Goal: Task Accomplishment & Management: Manage account settings

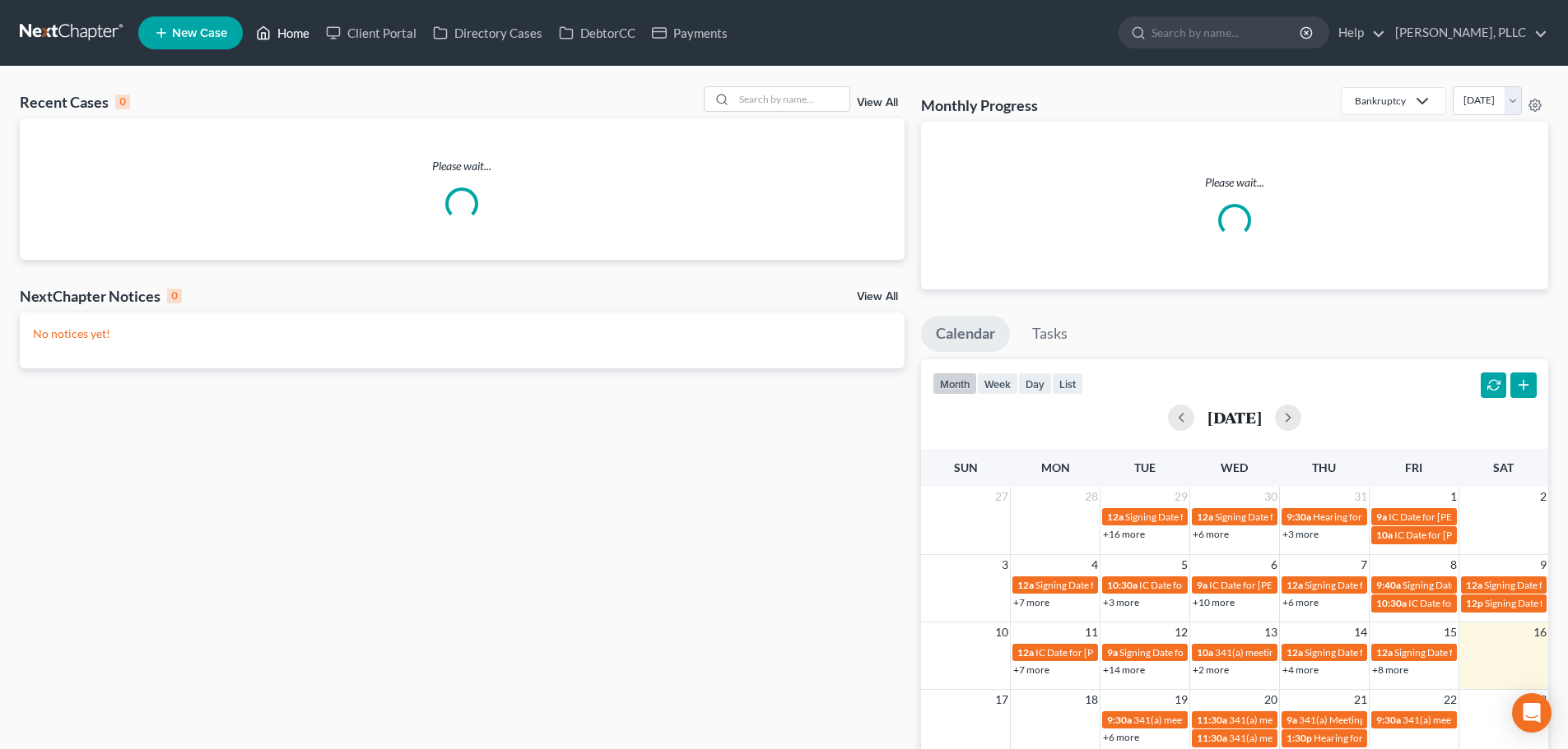
click at [296, 31] on link "Home" at bounding box center [282, 32] width 70 height 30
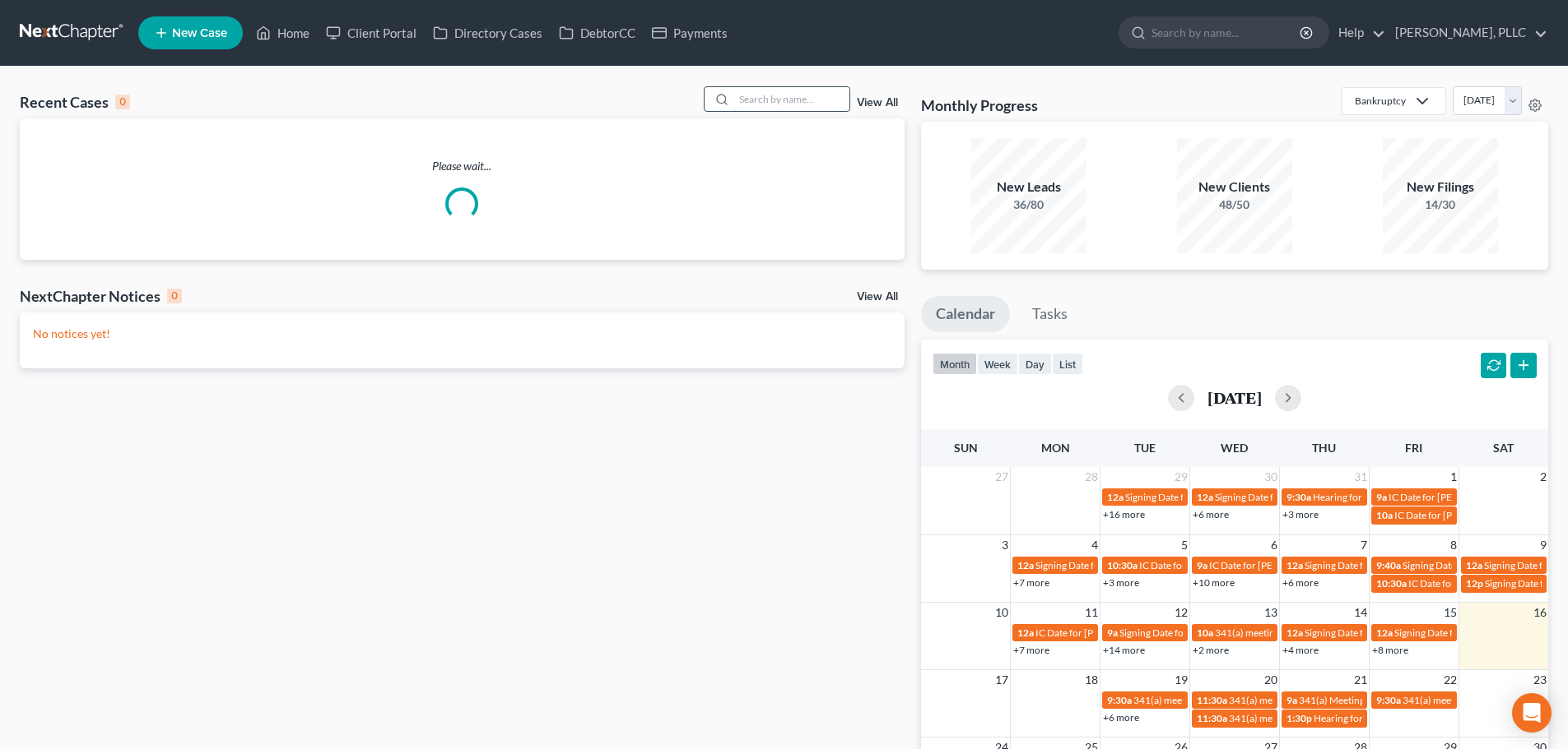
click at [747, 97] on input "search" at bounding box center [792, 99] width 116 height 24
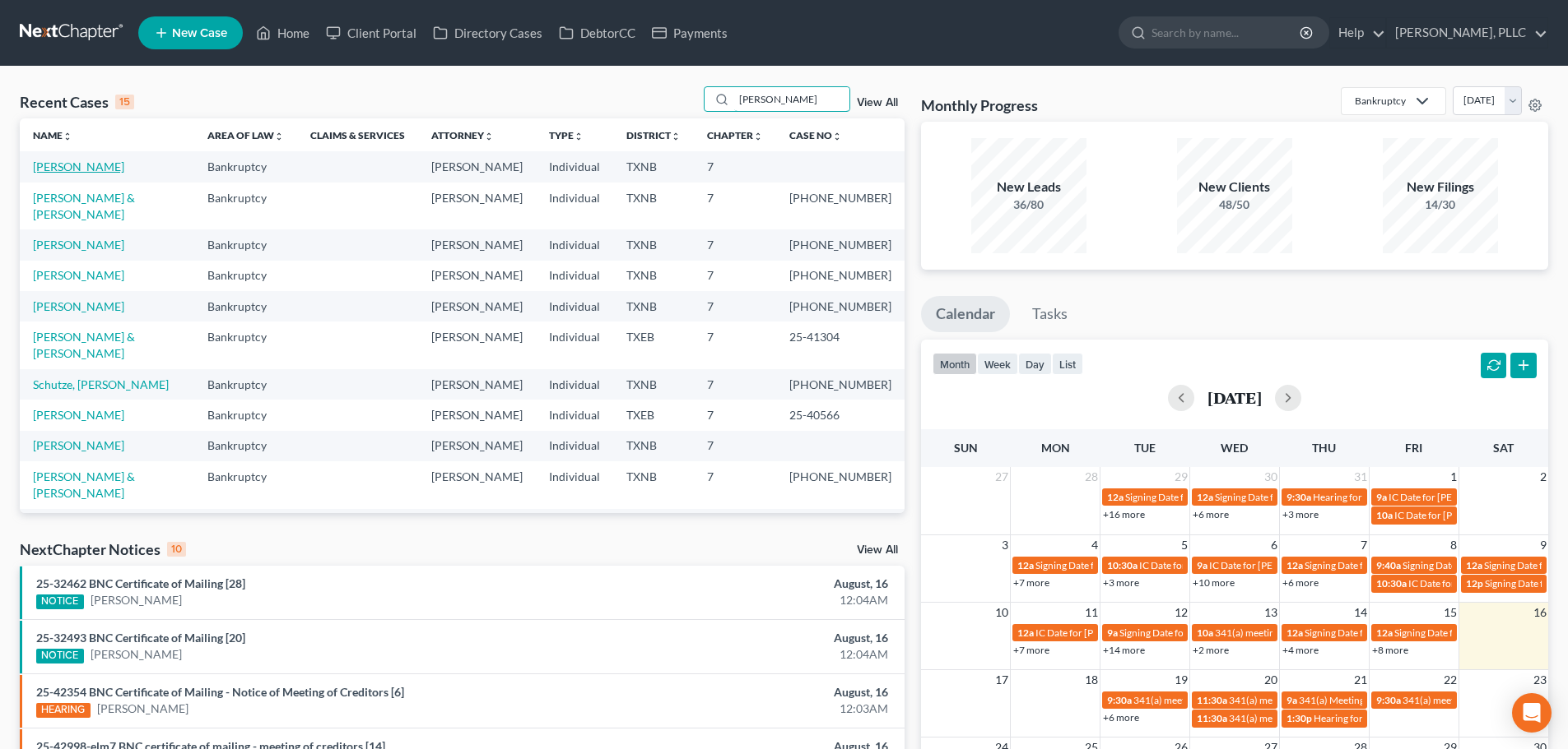
type input "[PERSON_NAME]"
click at [62, 163] on link "[PERSON_NAME]" at bounding box center [79, 167] width 91 height 14
select select "4"
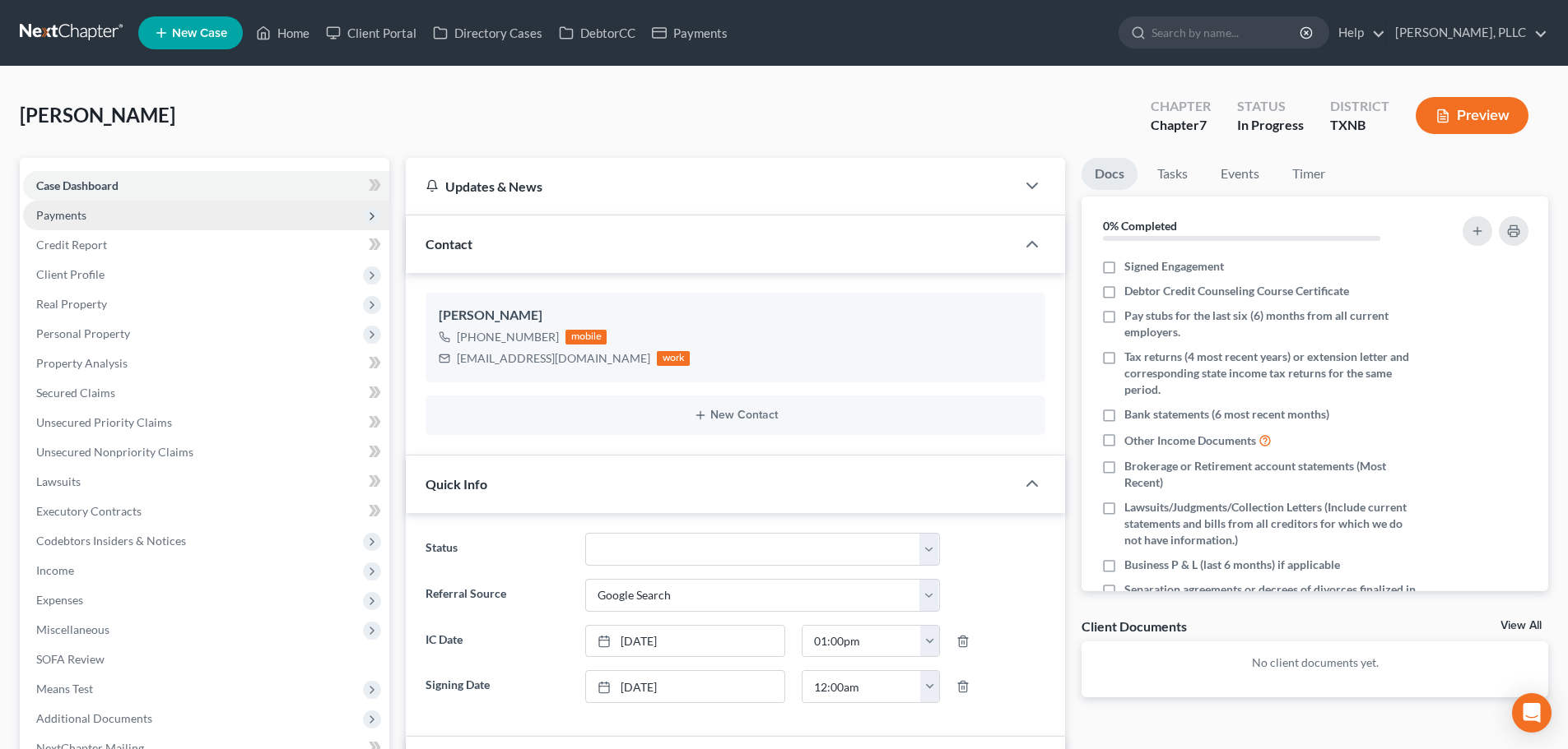
click at [73, 209] on span "Payments" at bounding box center [61, 215] width 50 height 14
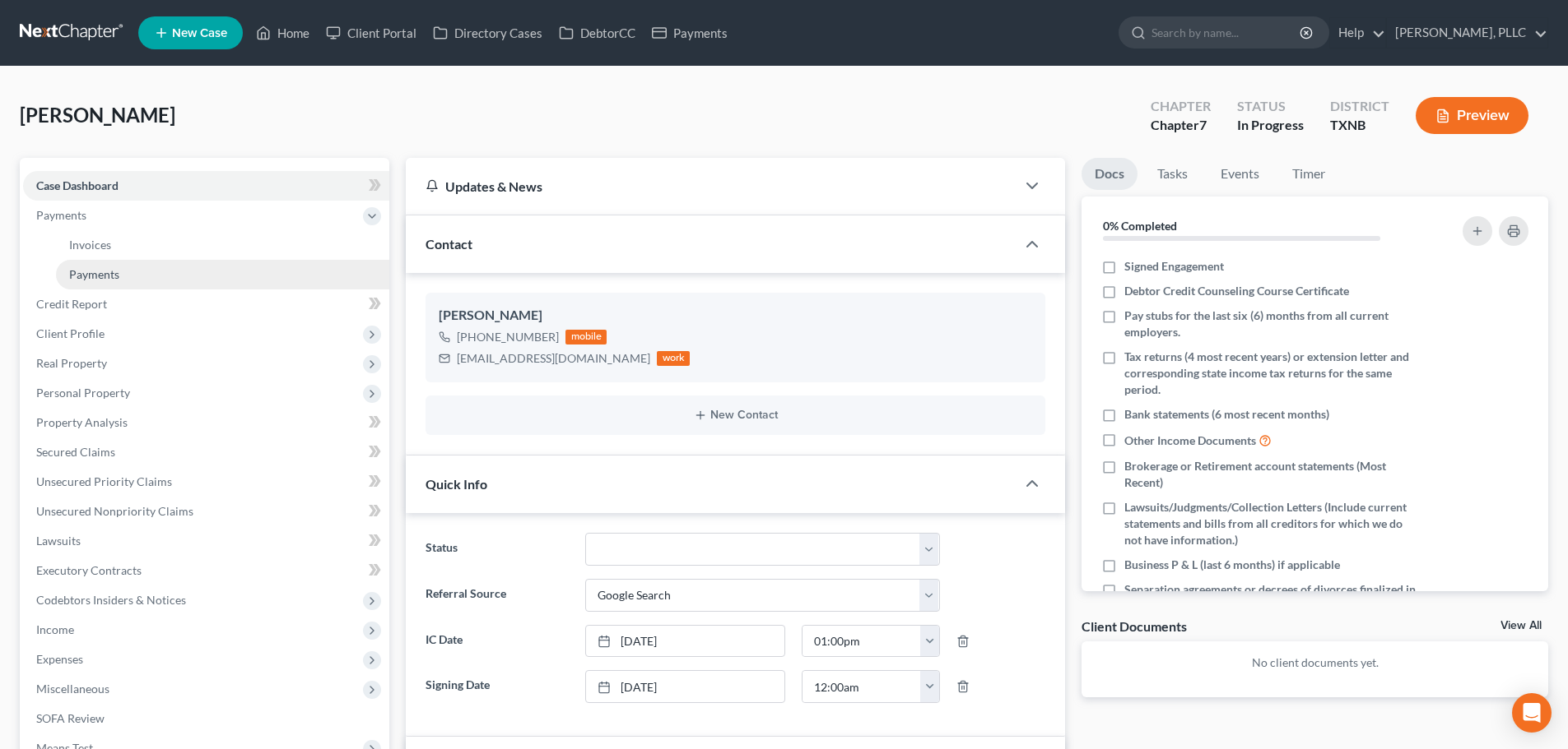
click at [88, 274] on span "Payments" at bounding box center [94, 274] width 50 height 14
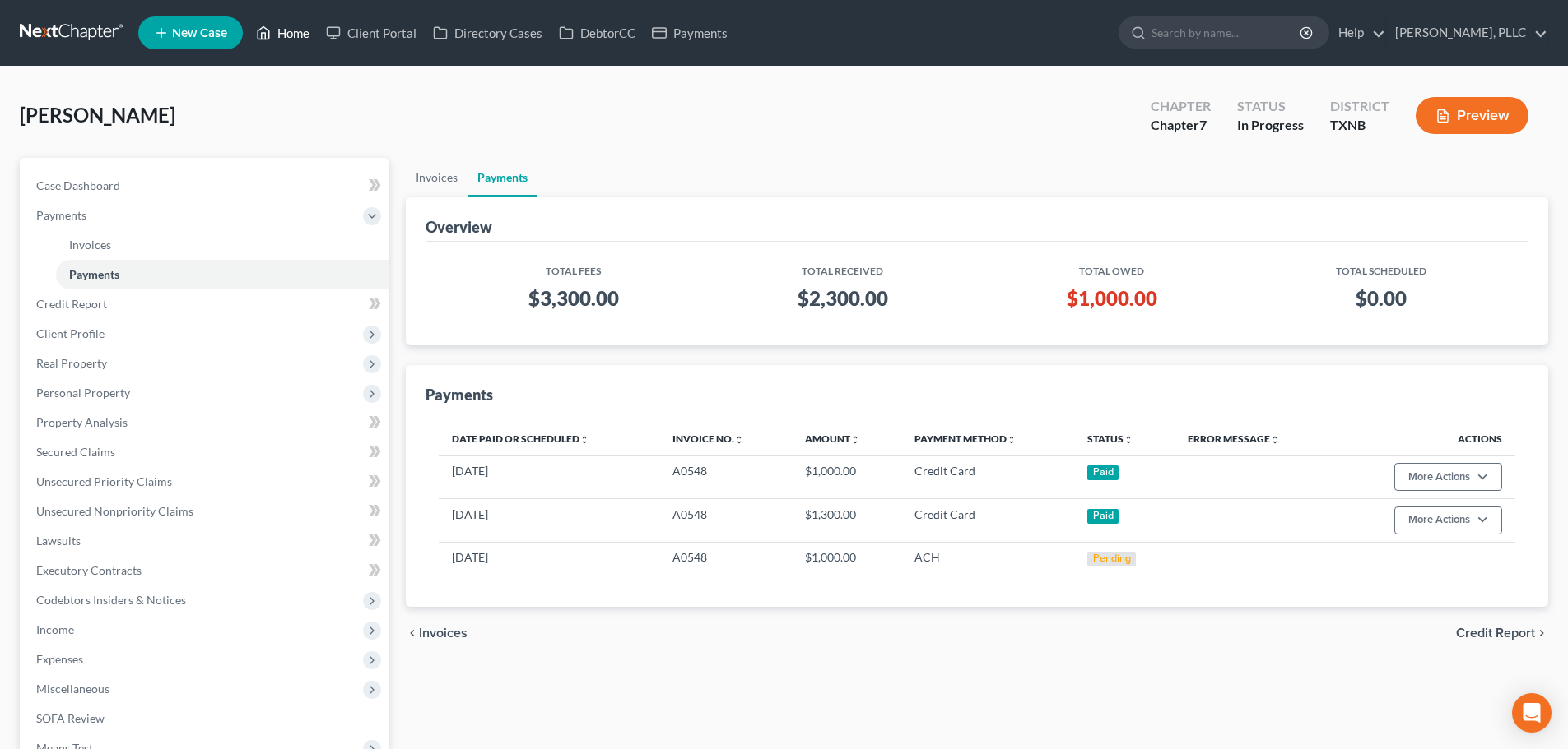
click at [288, 33] on link "Home" at bounding box center [282, 32] width 70 height 30
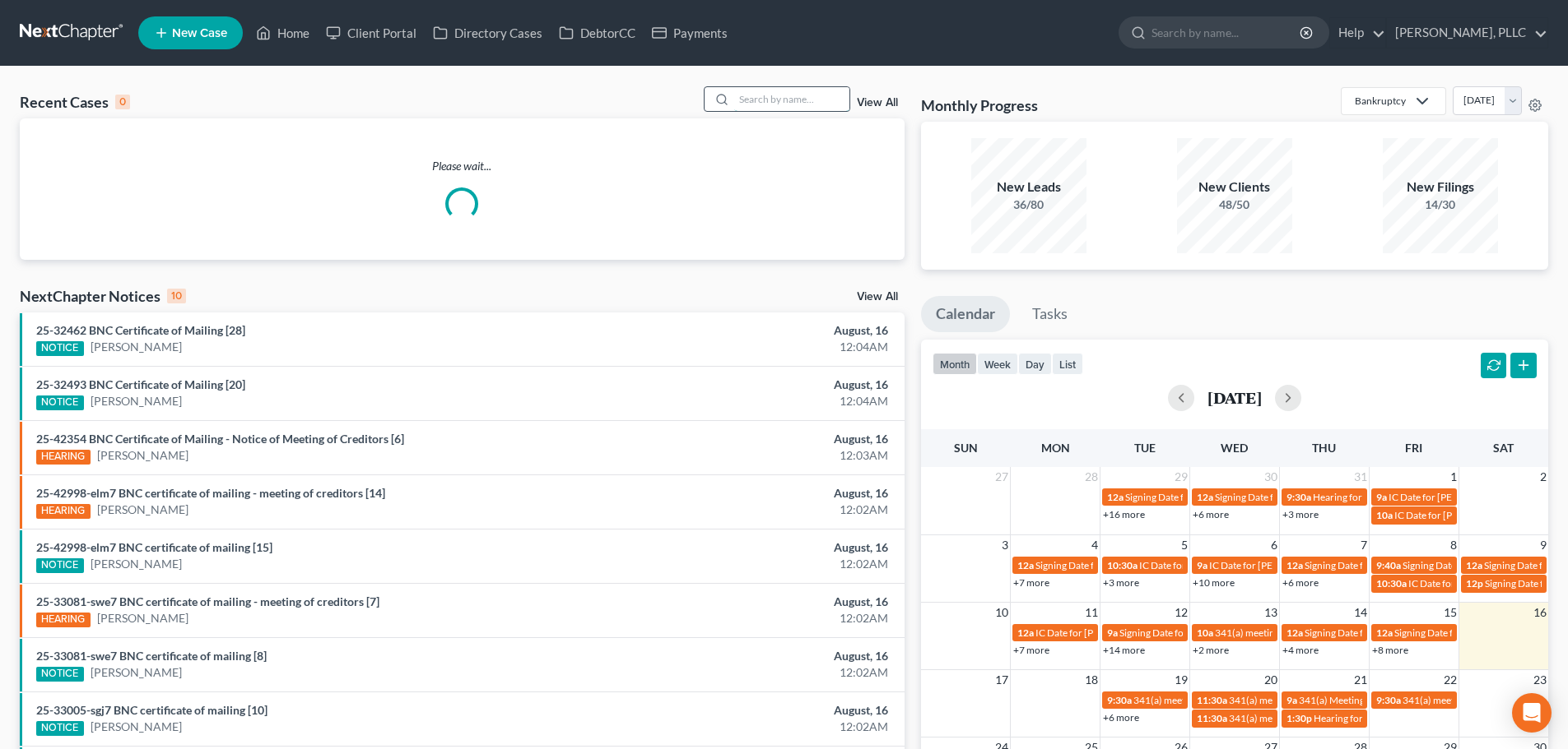
click at [767, 97] on input "search" at bounding box center [792, 99] width 116 height 24
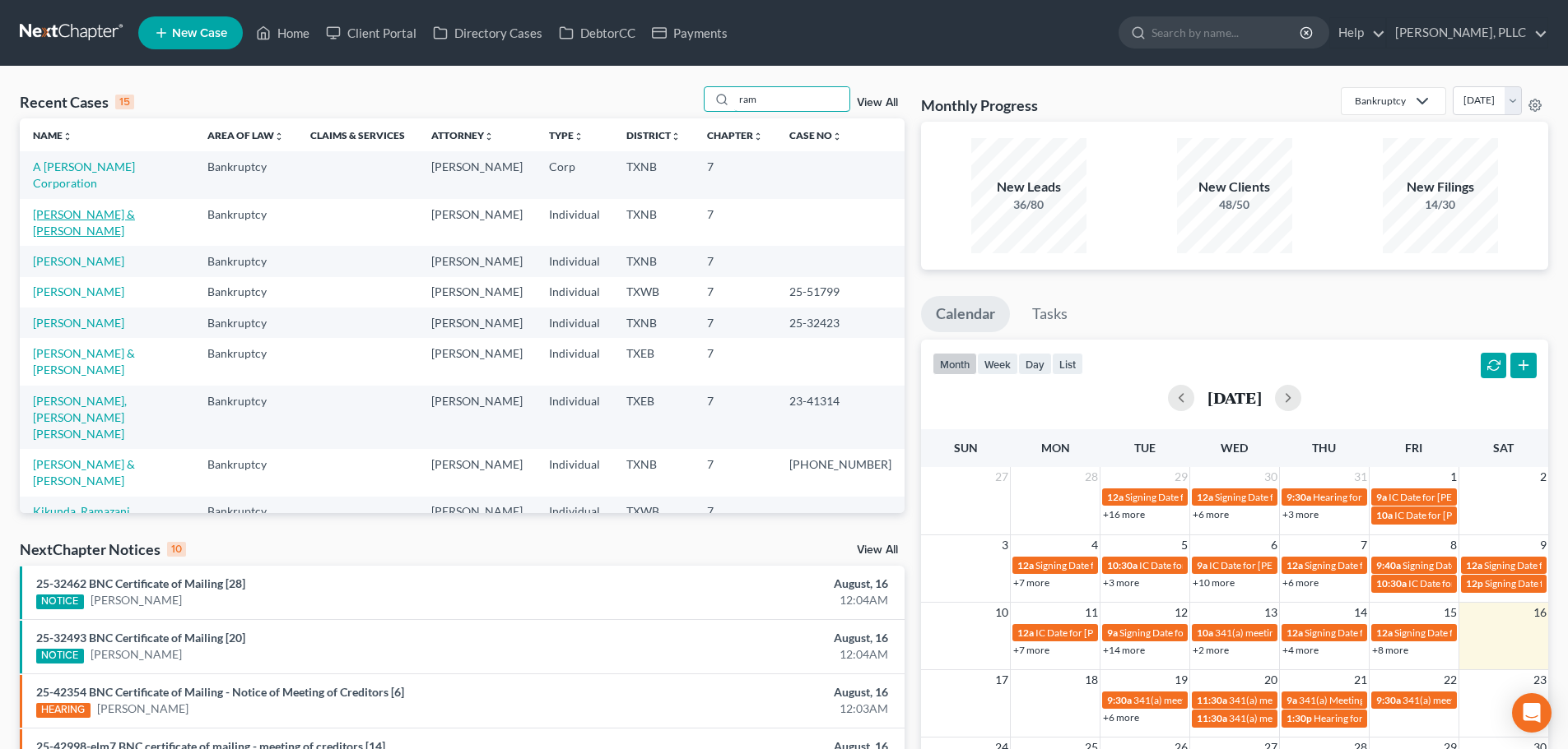
type input "ram"
click at [86, 207] on link "[PERSON_NAME] & [PERSON_NAME]" at bounding box center [84, 222] width 102 height 30
select select "4"
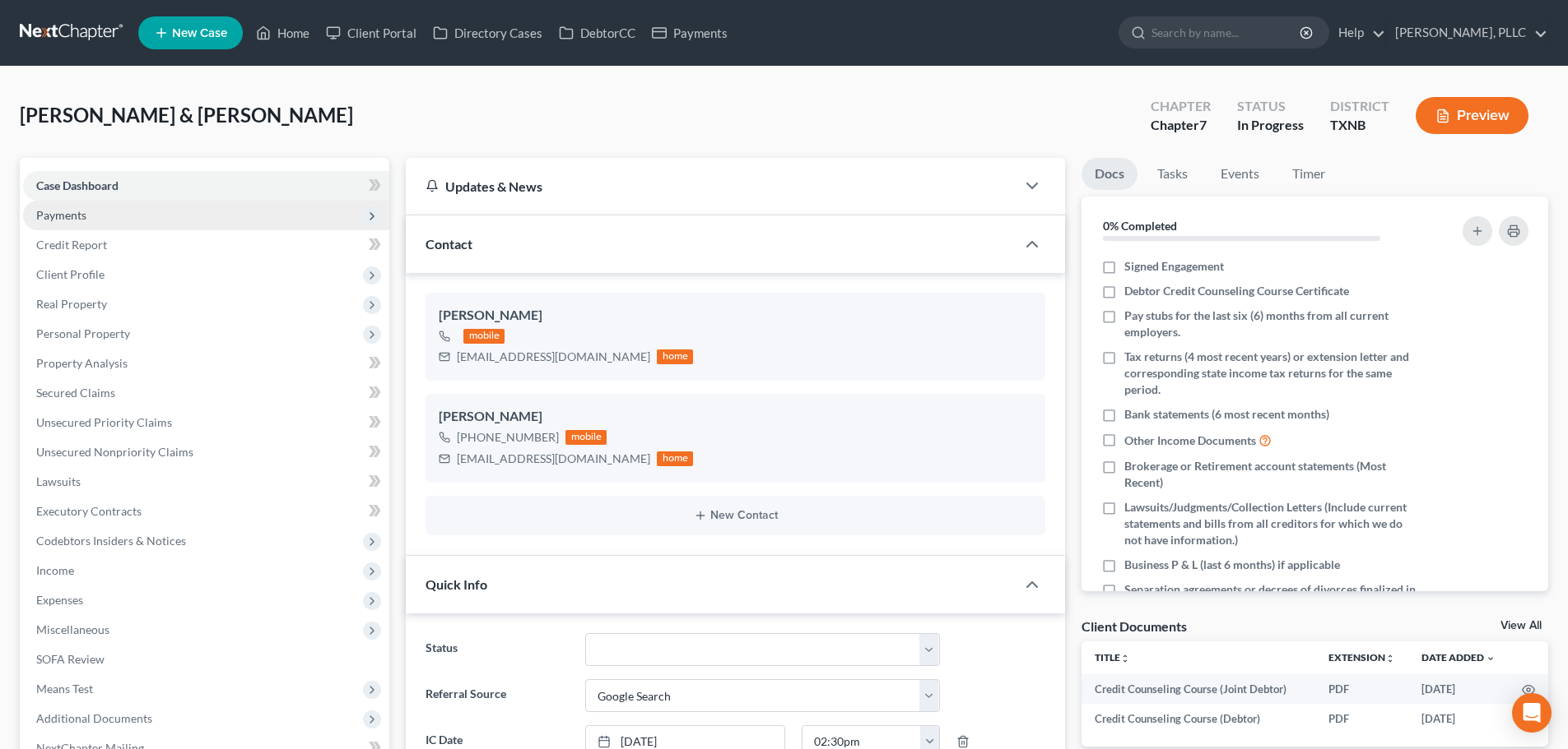
click at [66, 220] on span "Payments" at bounding box center [61, 215] width 50 height 14
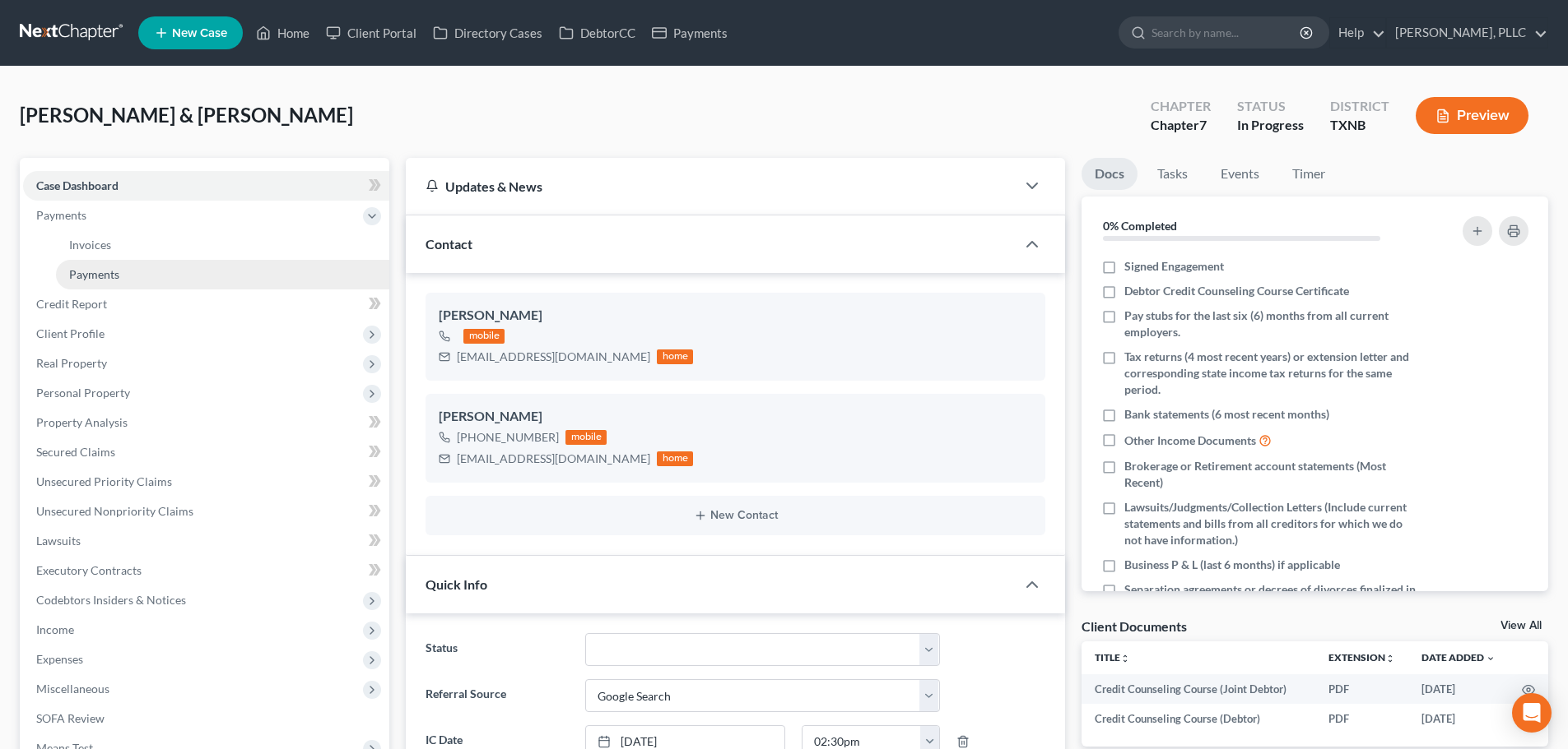
click at [77, 267] on span "Payments" at bounding box center [94, 274] width 50 height 14
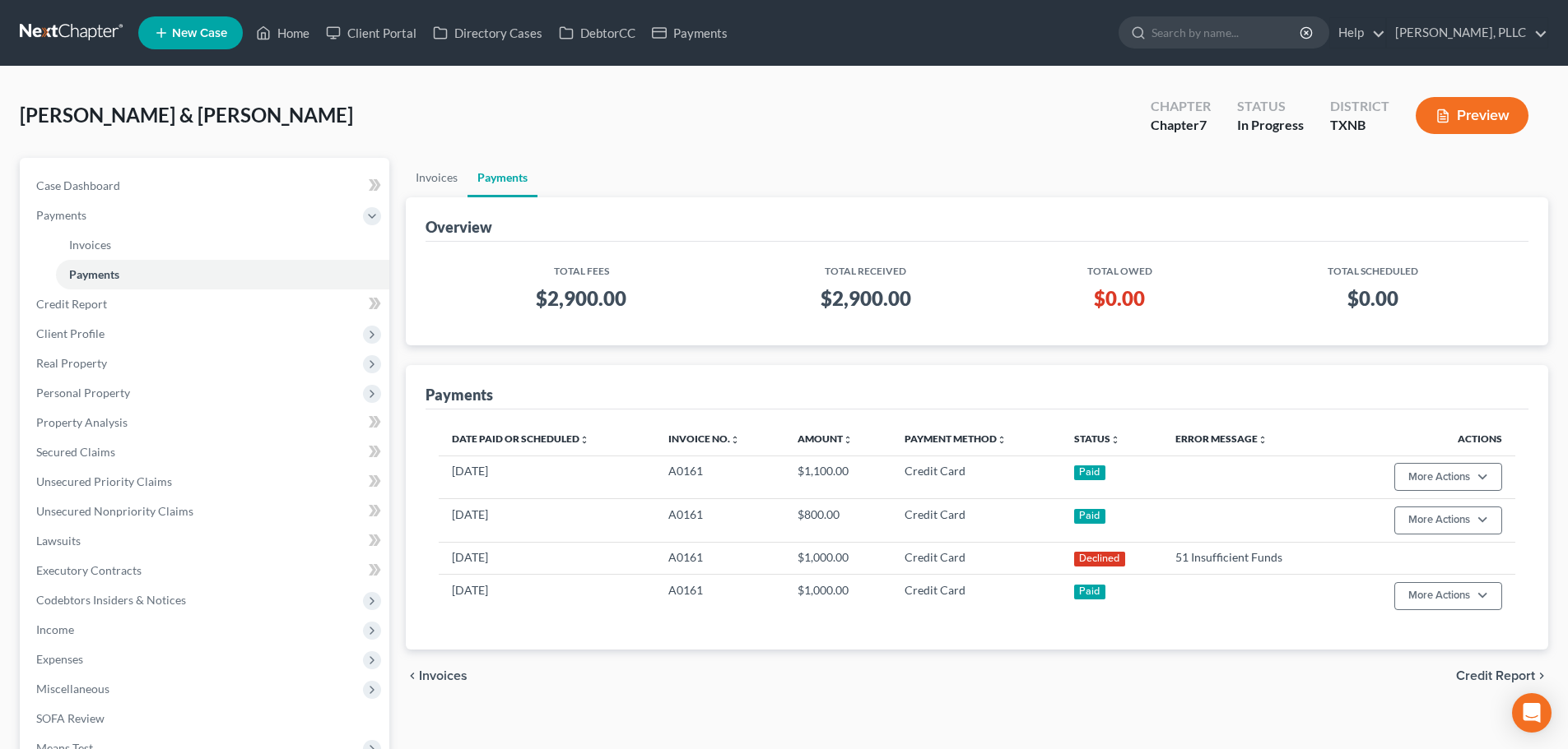
click at [920, 131] on div "[PERSON_NAME] & Kerrica Upgraded Chapter Chapter 7 Status In [GEOGRAPHIC_DATA] …" at bounding box center [784, 122] width 1529 height 72
click at [279, 28] on link "Home" at bounding box center [282, 32] width 70 height 30
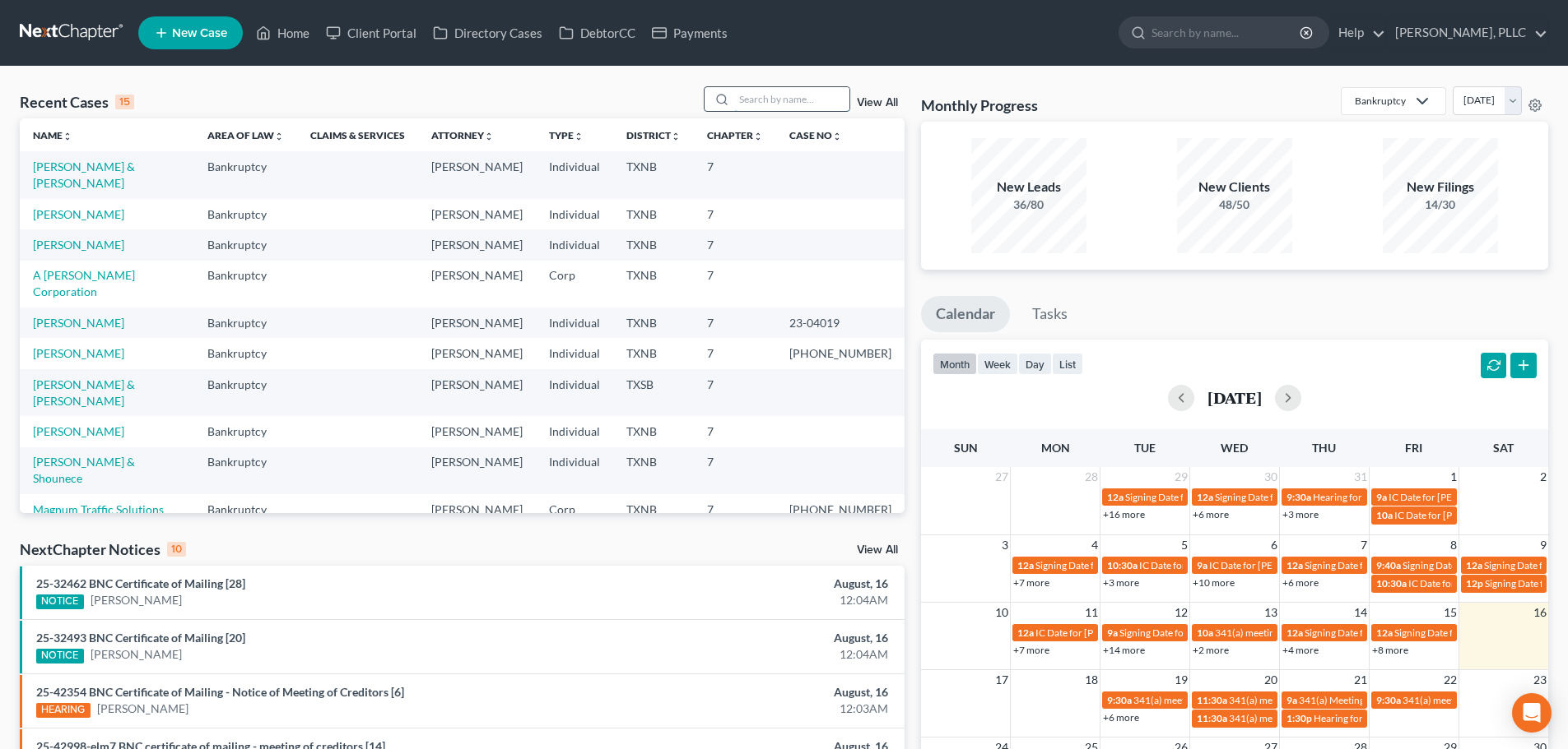
click at [790, 102] on input "search" at bounding box center [792, 99] width 116 height 24
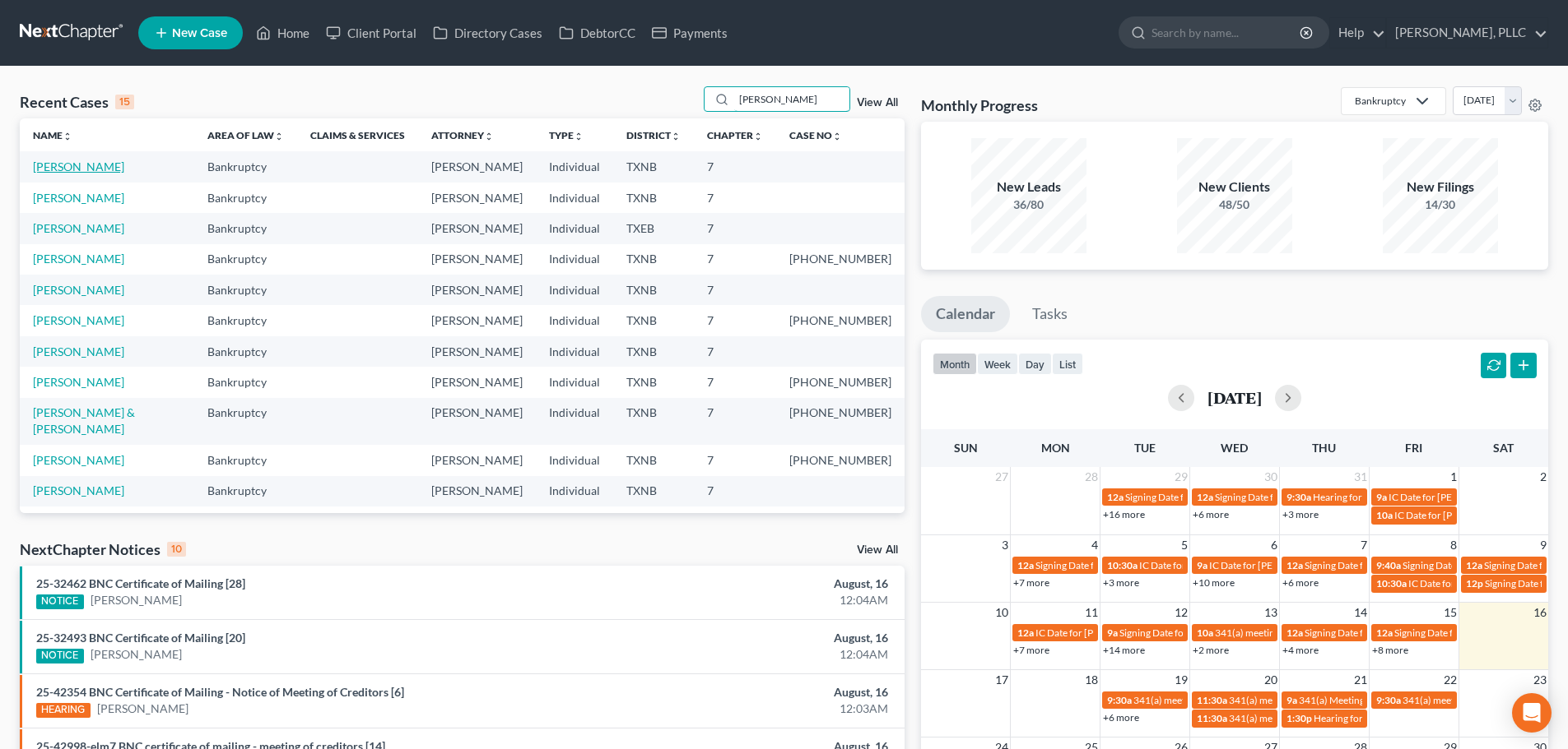
type input "[PERSON_NAME]"
click at [95, 167] on link "[PERSON_NAME]" at bounding box center [79, 167] width 91 height 14
select select "4"
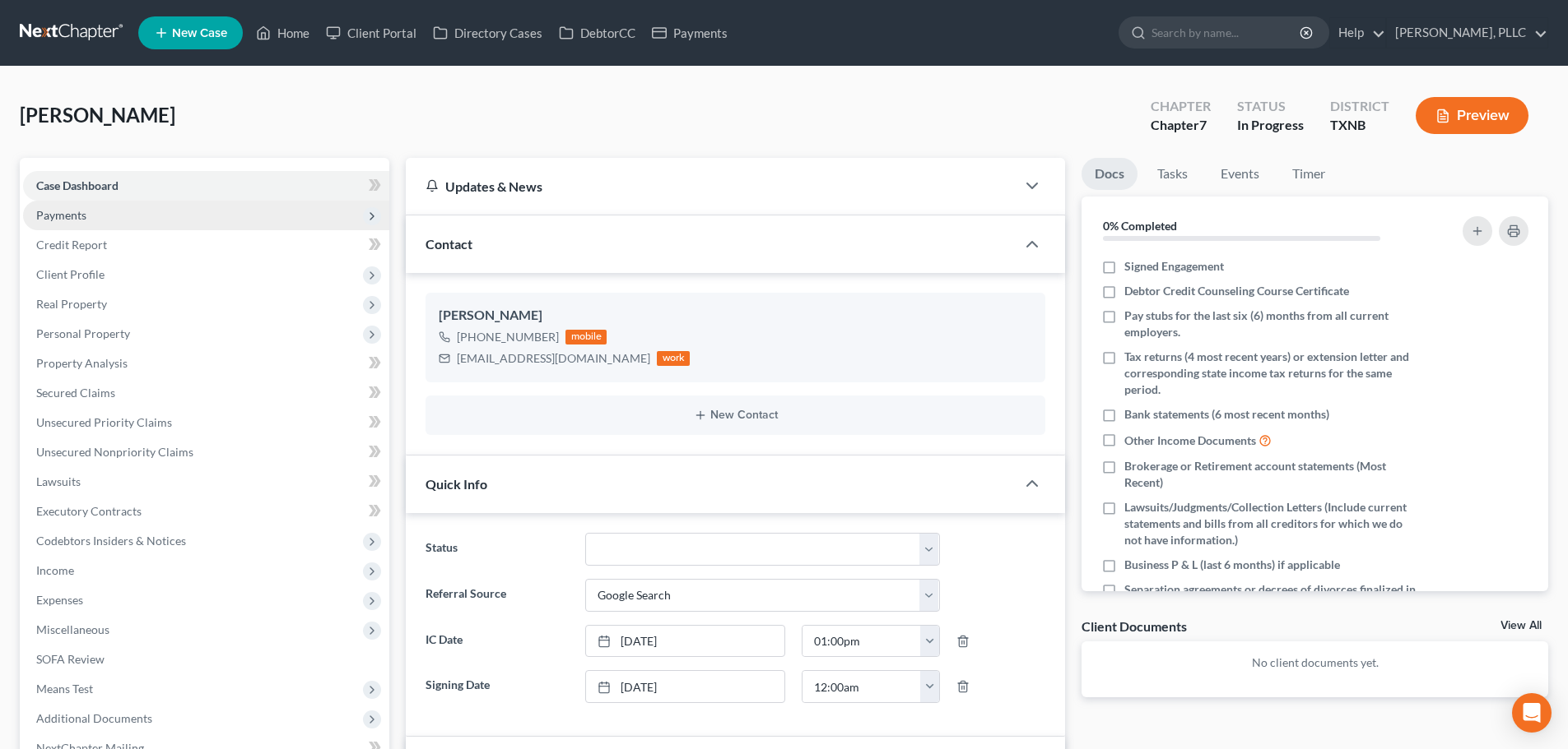
click at [85, 215] on span "Payments" at bounding box center [61, 215] width 50 height 14
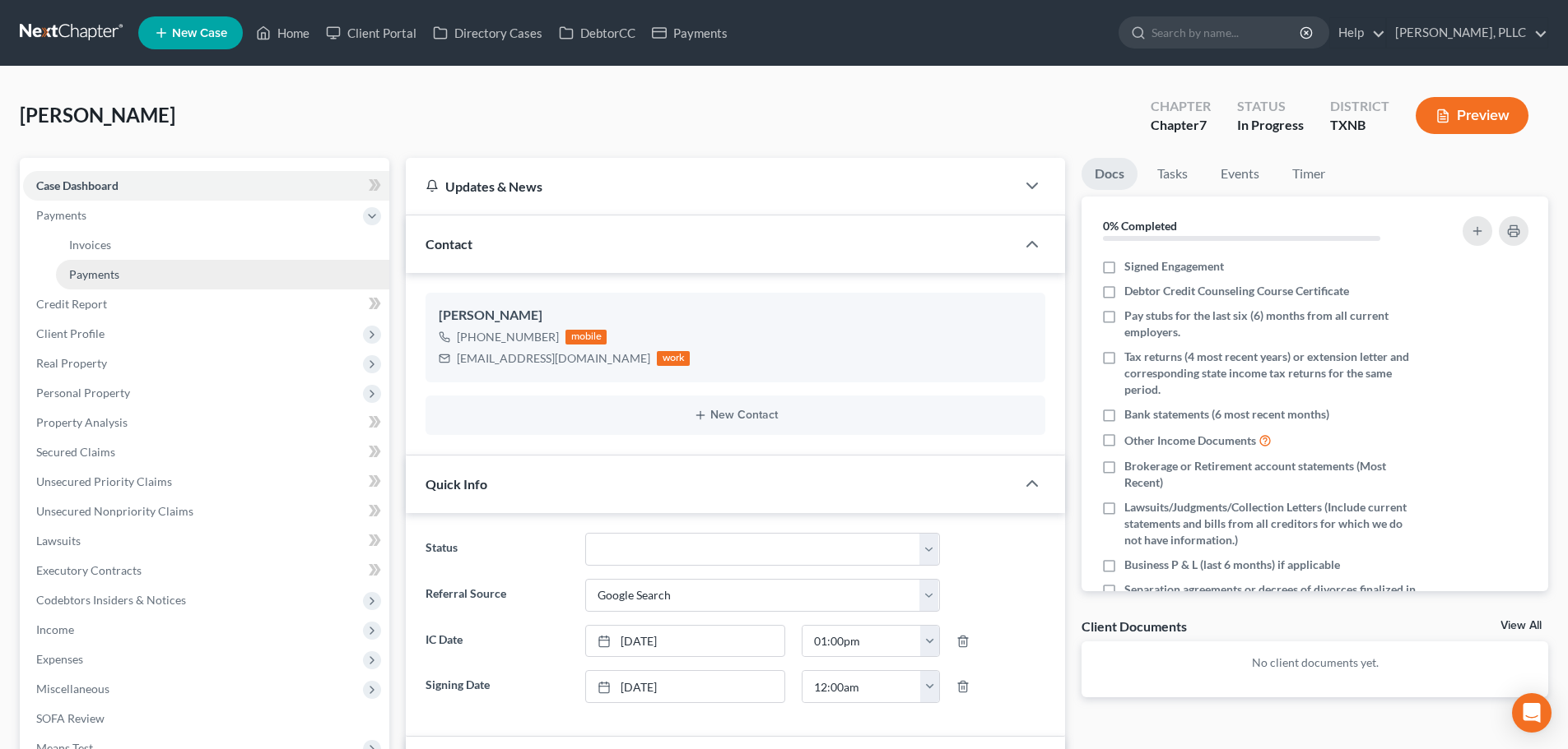
click at [98, 278] on span "Payments" at bounding box center [94, 274] width 50 height 14
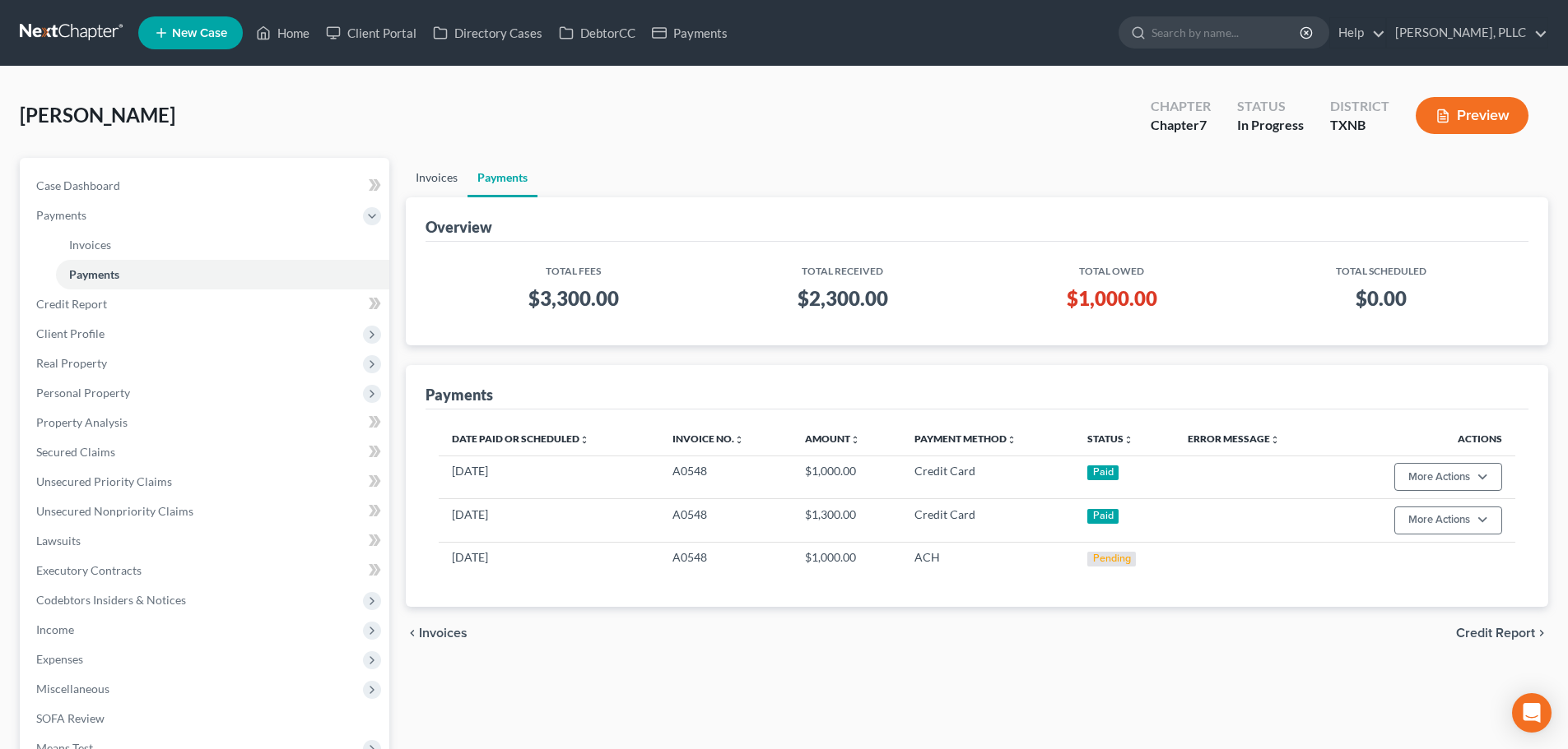
click at [433, 177] on link "Invoices" at bounding box center [437, 177] width 62 height 39
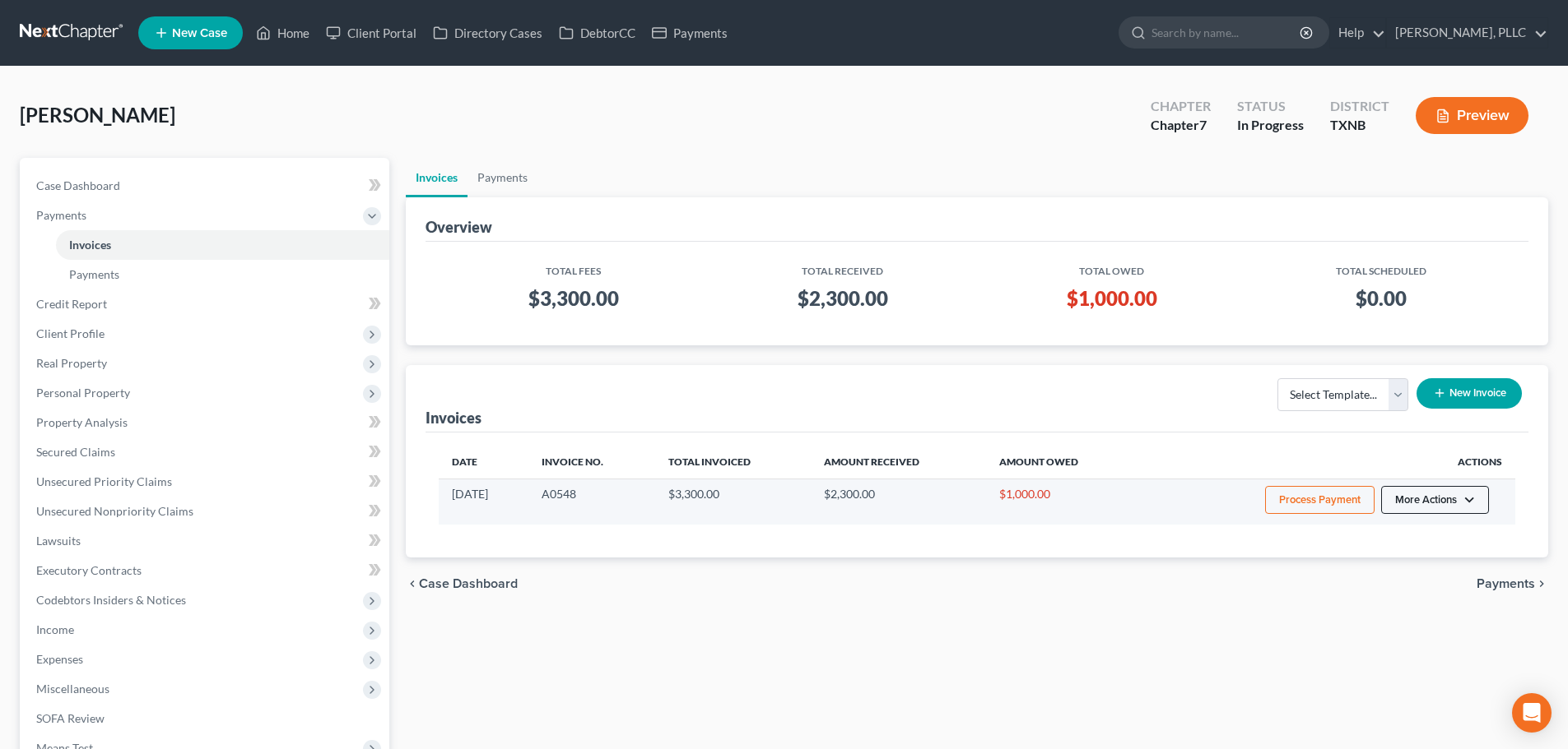
click at [1467, 498] on button "More Actions" at bounding box center [1435, 500] width 108 height 28
click at [1447, 563] on link "Record Cash or Check Payment" at bounding box center [1458, 561] width 193 height 28
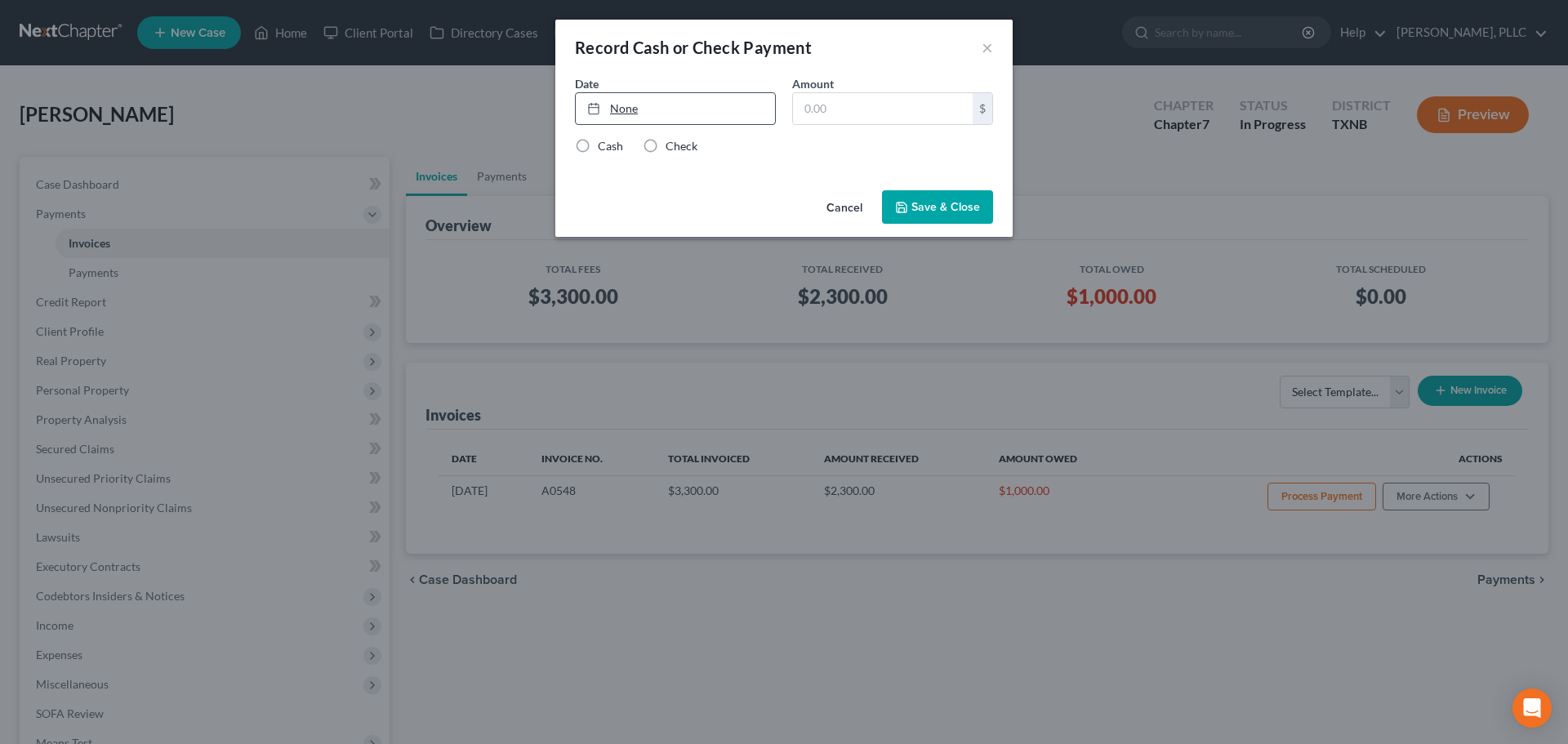
click at [623, 111] on link "None" at bounding box center [675, 109] width 199 height 31
click at [831, 118] on input "text" at bounding box center [882, 109] width 180 height 31
type input "1,000"
click at [598, 151] on label "Cash" at bounding box center [610, 146] width 25 height 16
click at [604, 149] on input "Cash" at bounding box center [609, 143] width 11 height 11
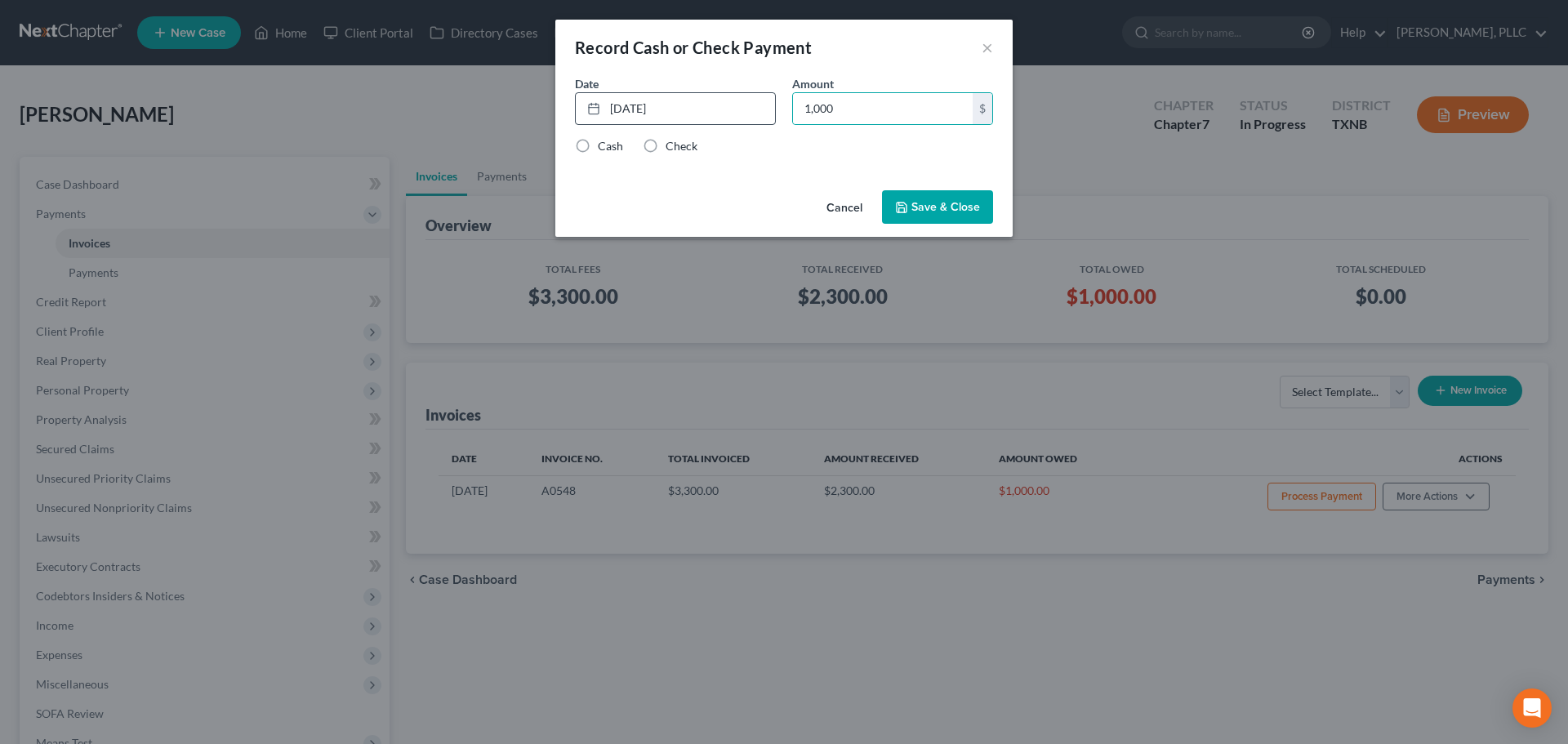
radio input "true"
click at [924, 208] on button "Save & Close" at bounding box center [937, 207] width 111 height 35
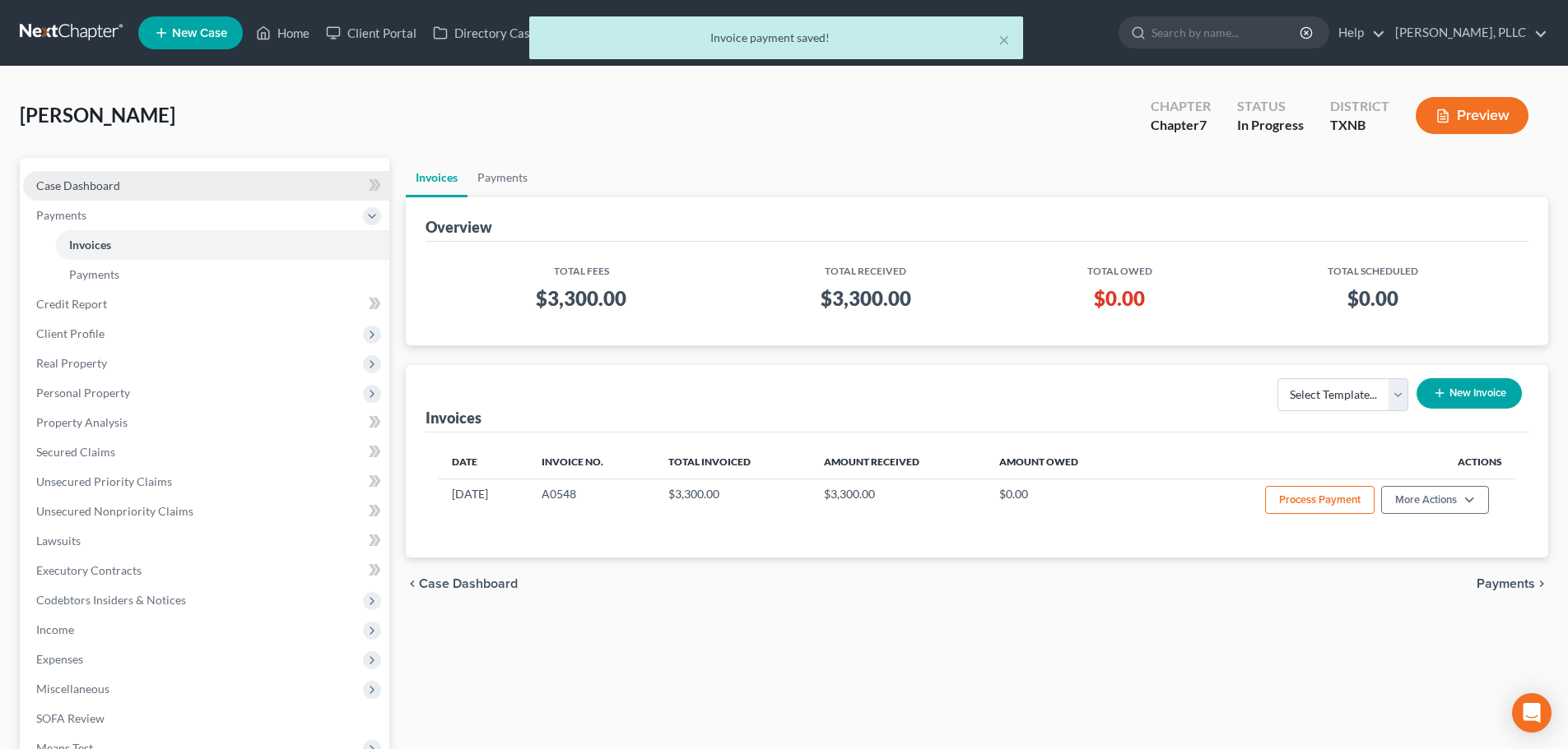
click at [100, 185] on span "Case Dashboard" at bounding box center [78, 185] width 84 height 14
select select "4"
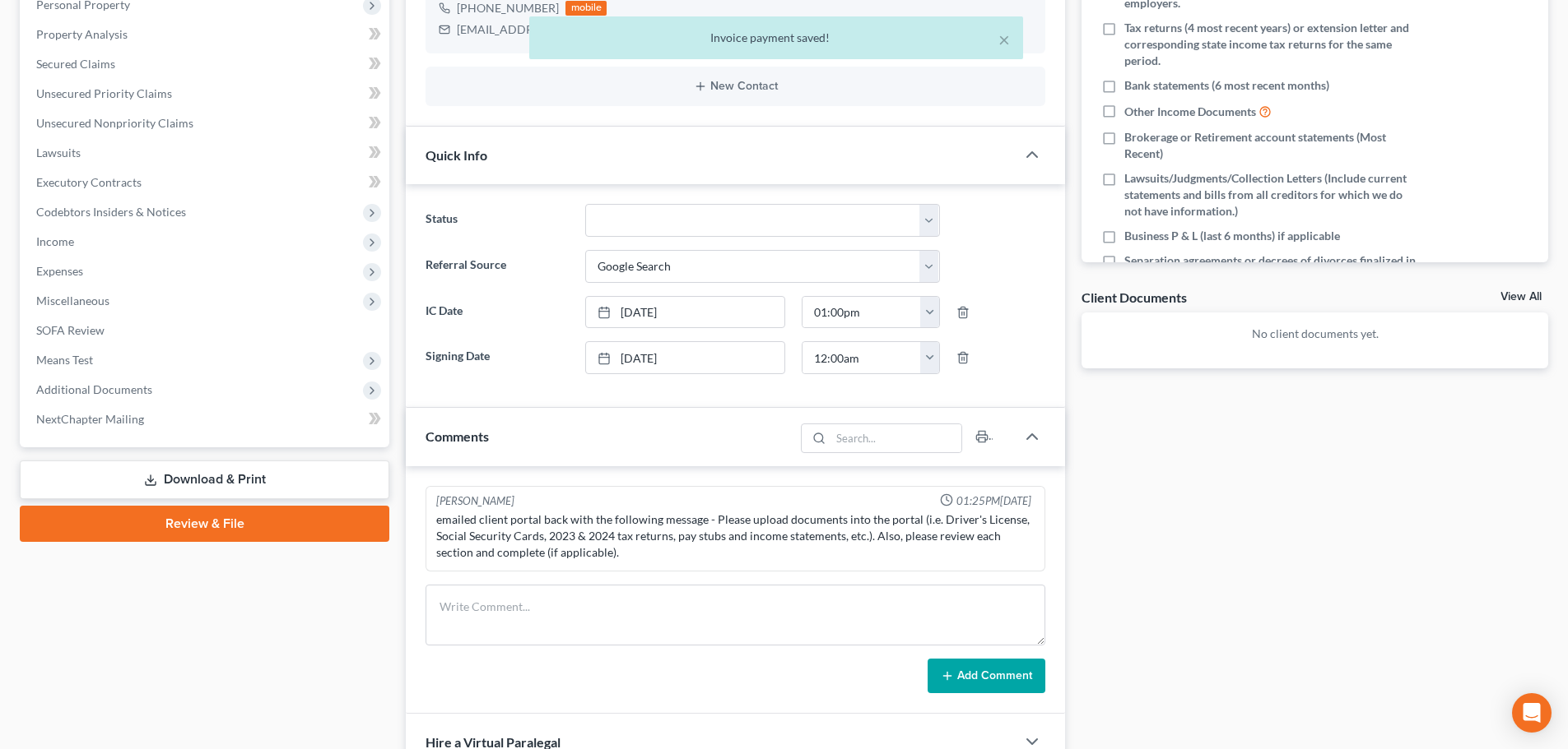
scroll to position [576, 0]
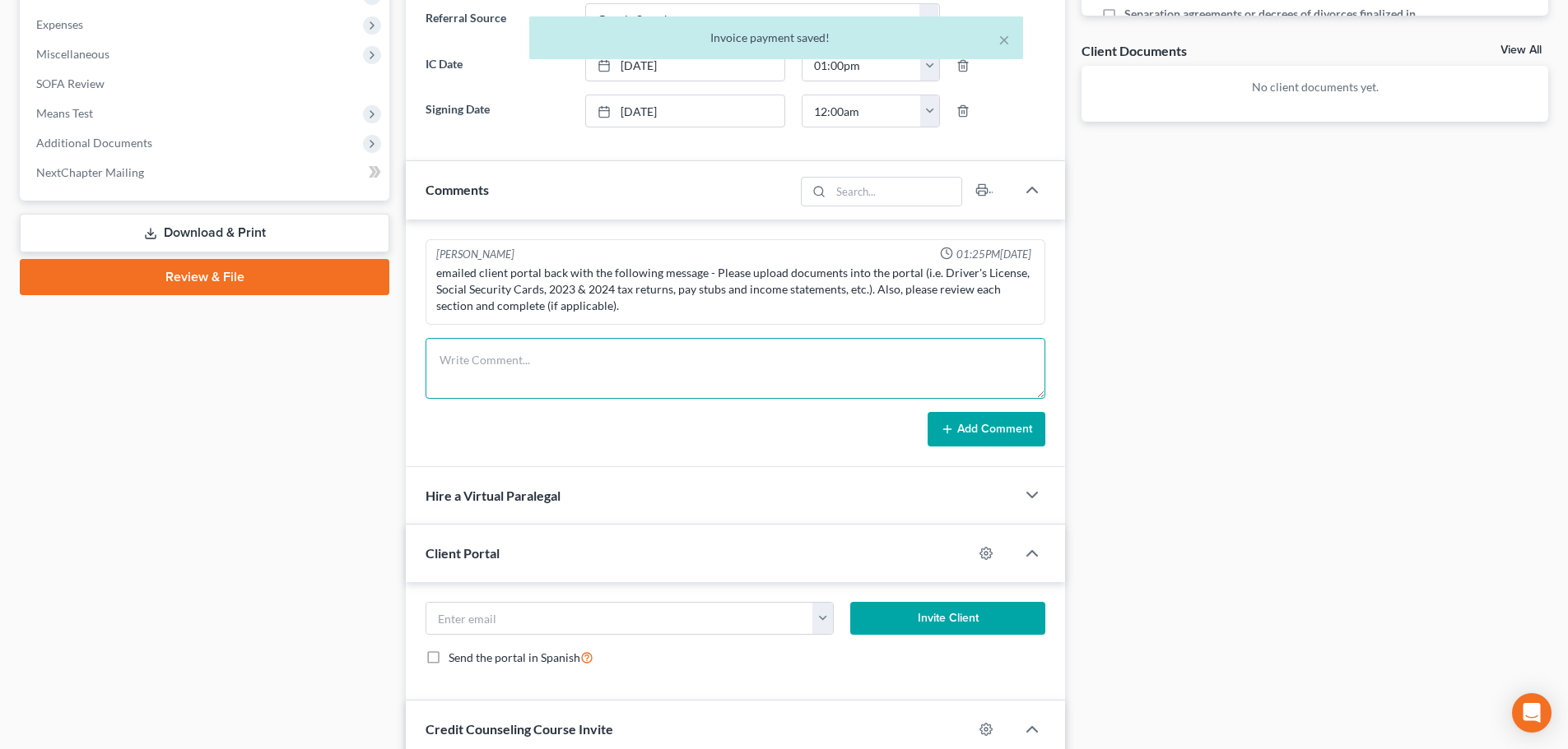
click at [573, 371] on textarea at bounding box center [735, 368] width 619 height 61
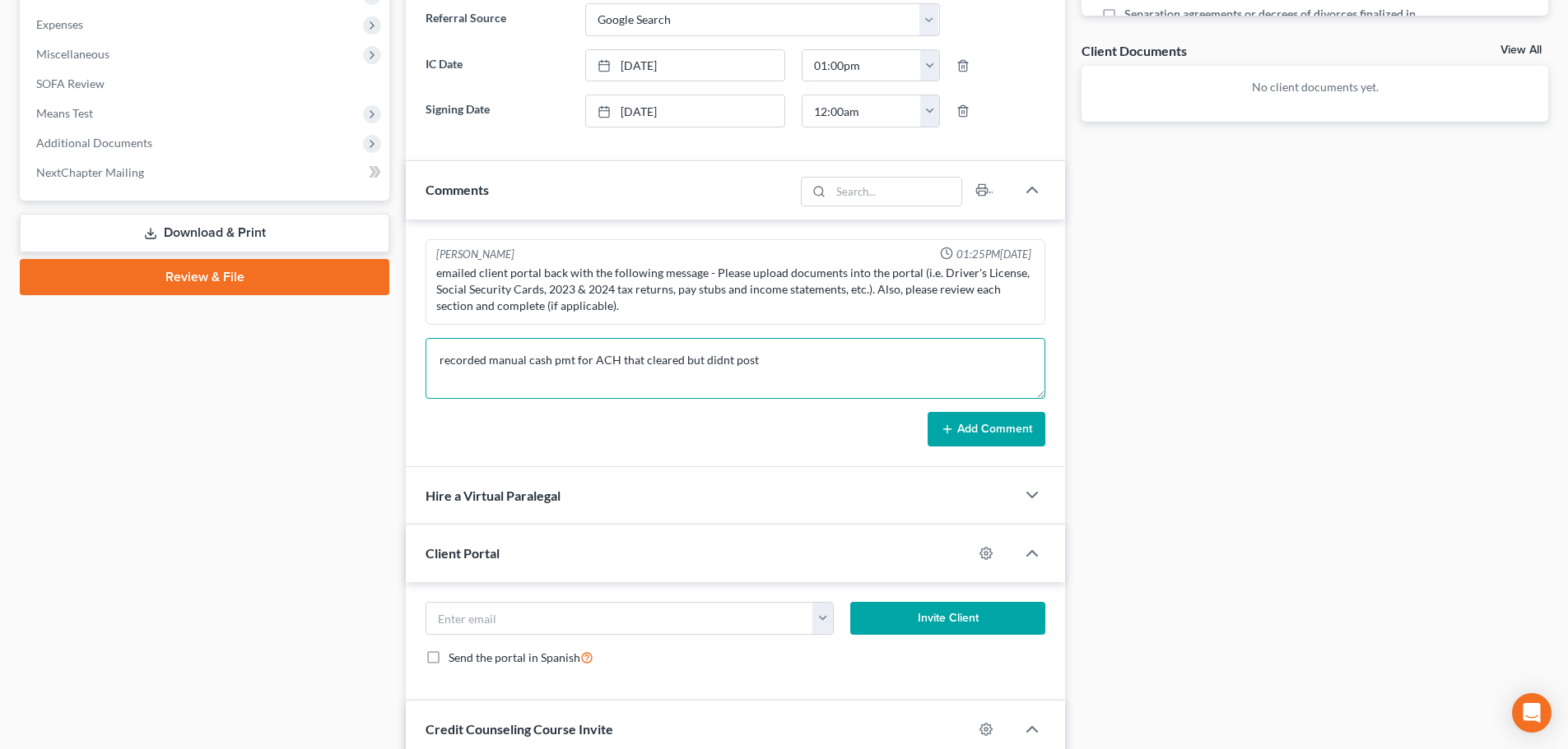
type textarea "recorded manual cash pmt for ACH that cleared but didnt post"
click at [971, 431] on button "Add Comment" at bounding box center [986, 429] width 117 height 35
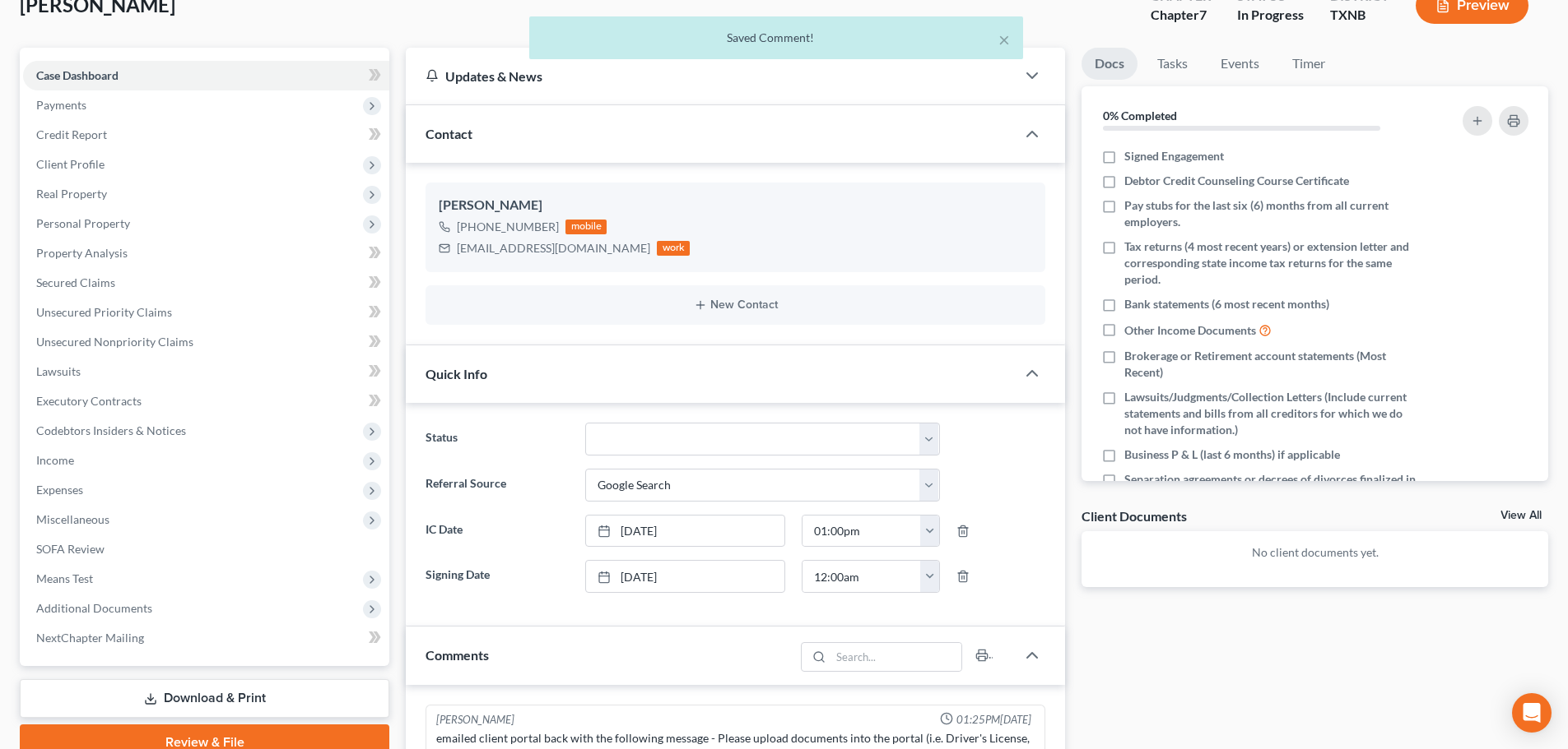
scroll to position [0, 0]
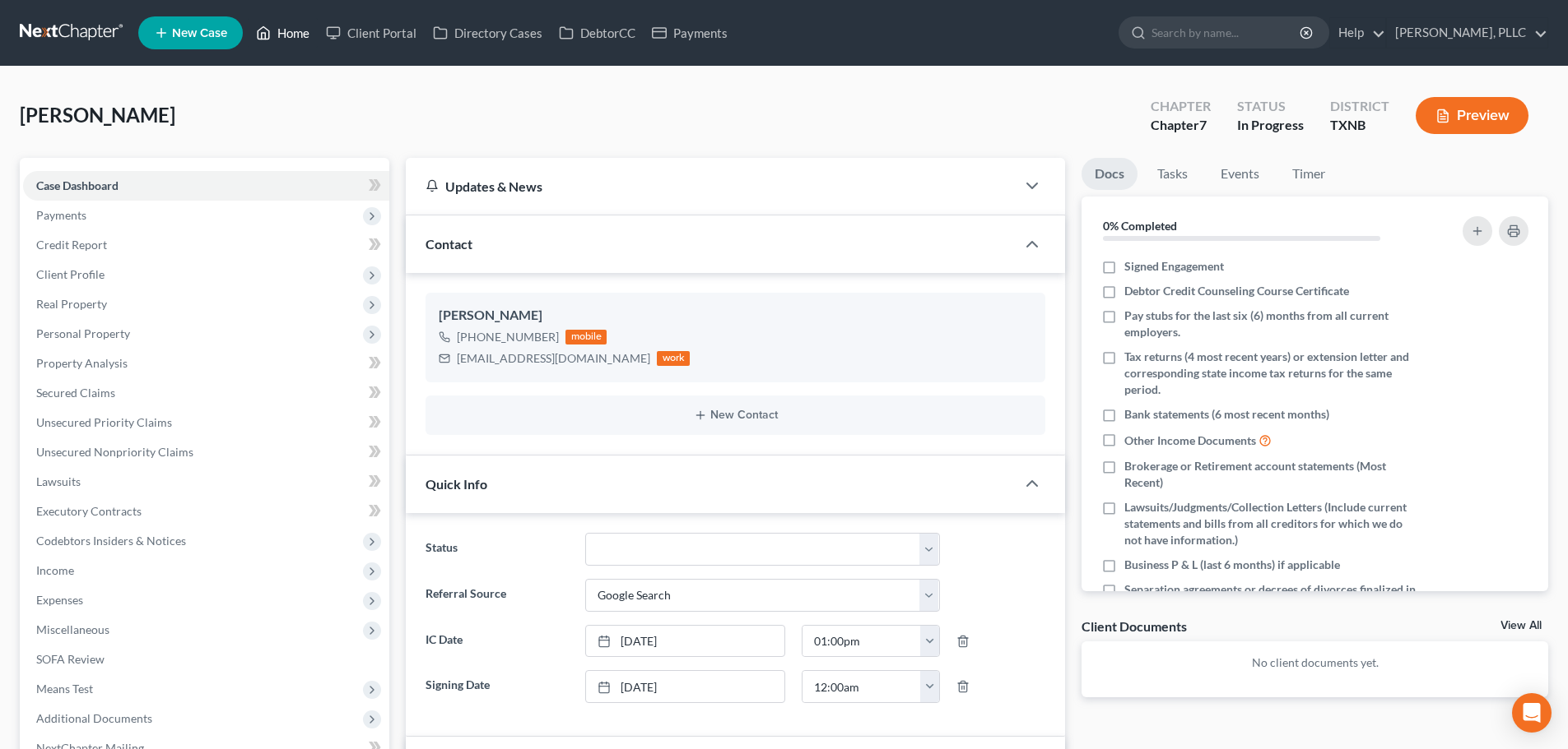
click at [290, 35] on link "Home" at bounding box center [282, 32] width 70 height 30
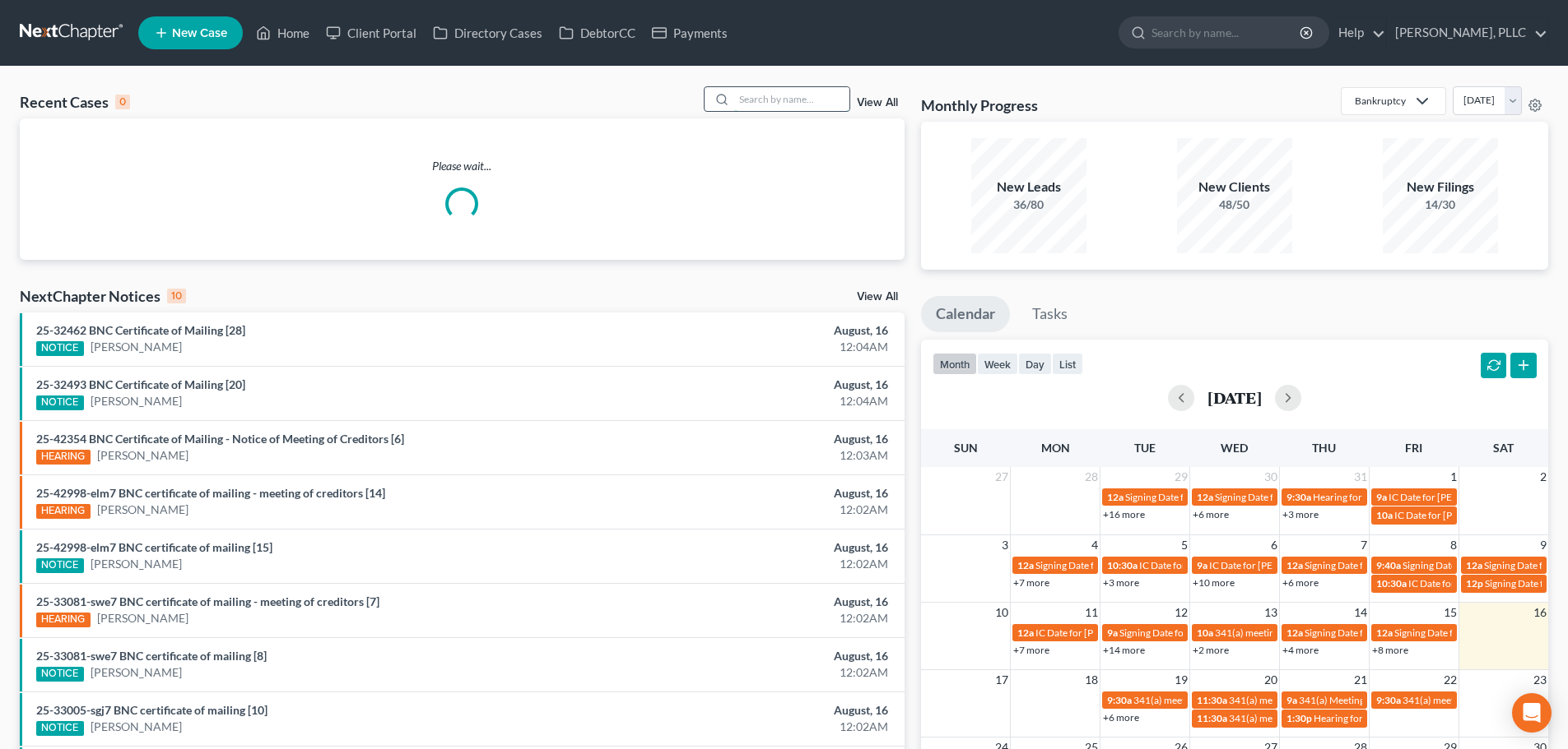
click at [767, 103] on input "search" at bounding box center [792, 99] width 116 height 24
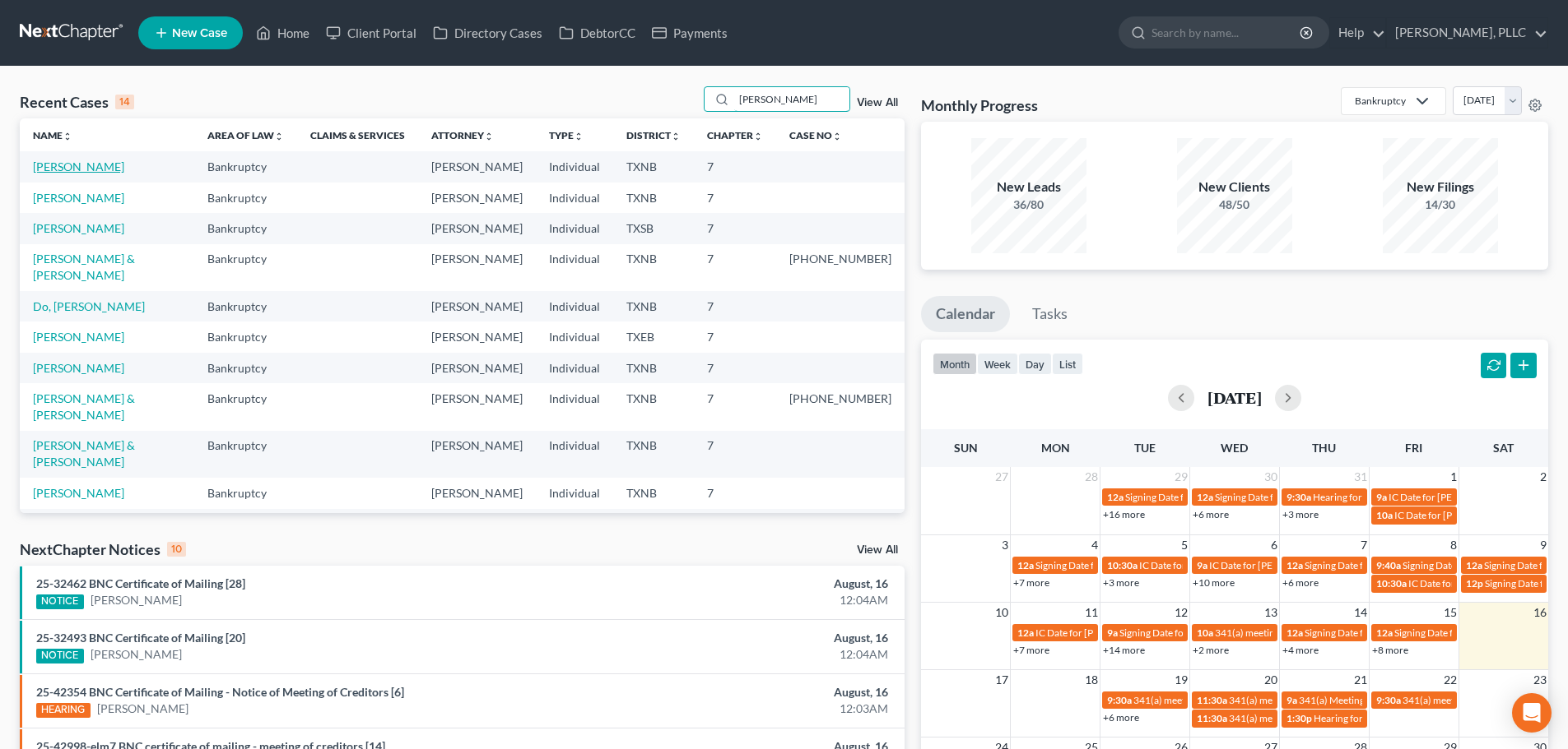
type input "[PERSON_NAME]"
click at [95, 168] on link "[PERSON_NAME]" at bounding box center [79, 167] width 91 height 14
select select "3"
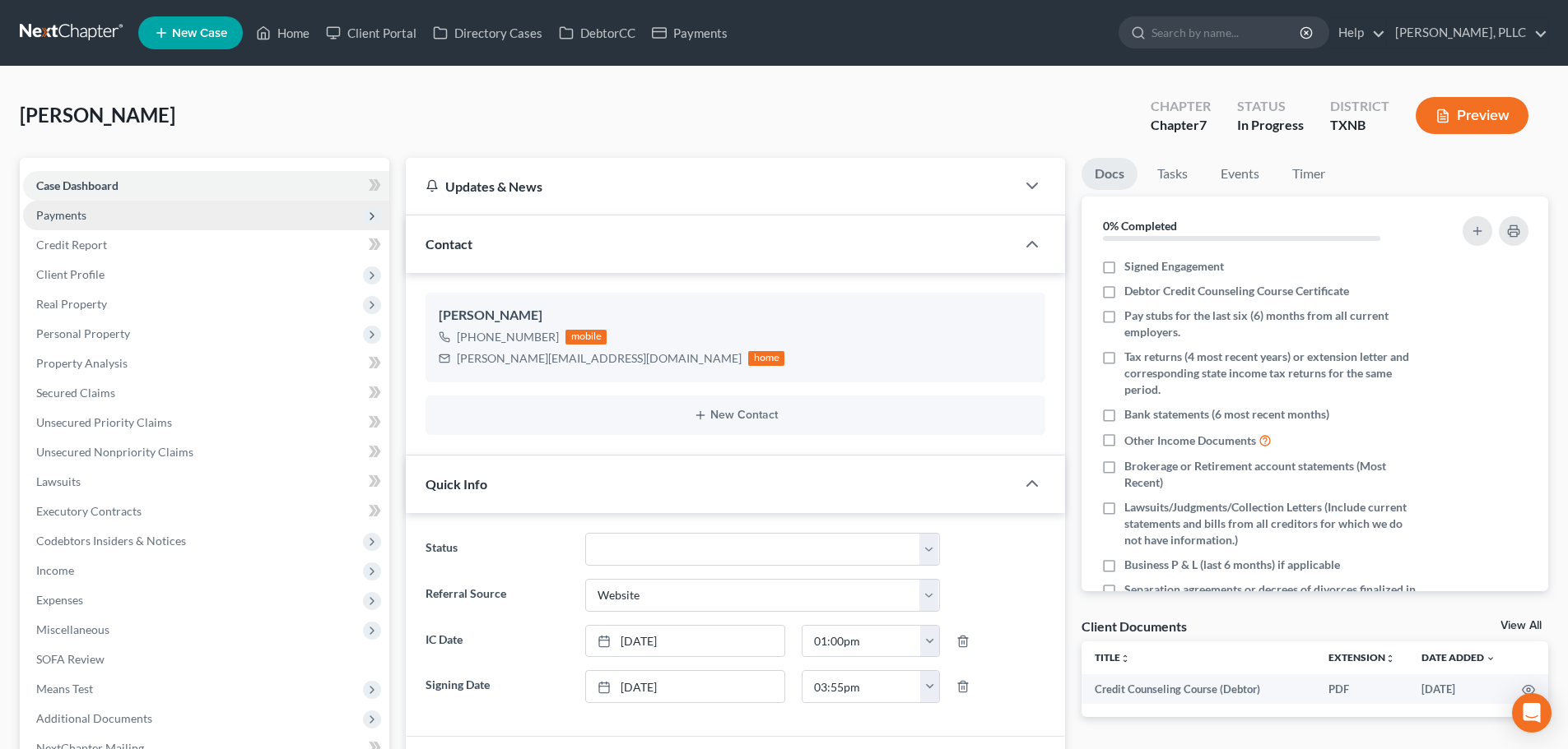
click at [96, 214] on span "Payments" at bounding box center [206, 215] width 367 height 30
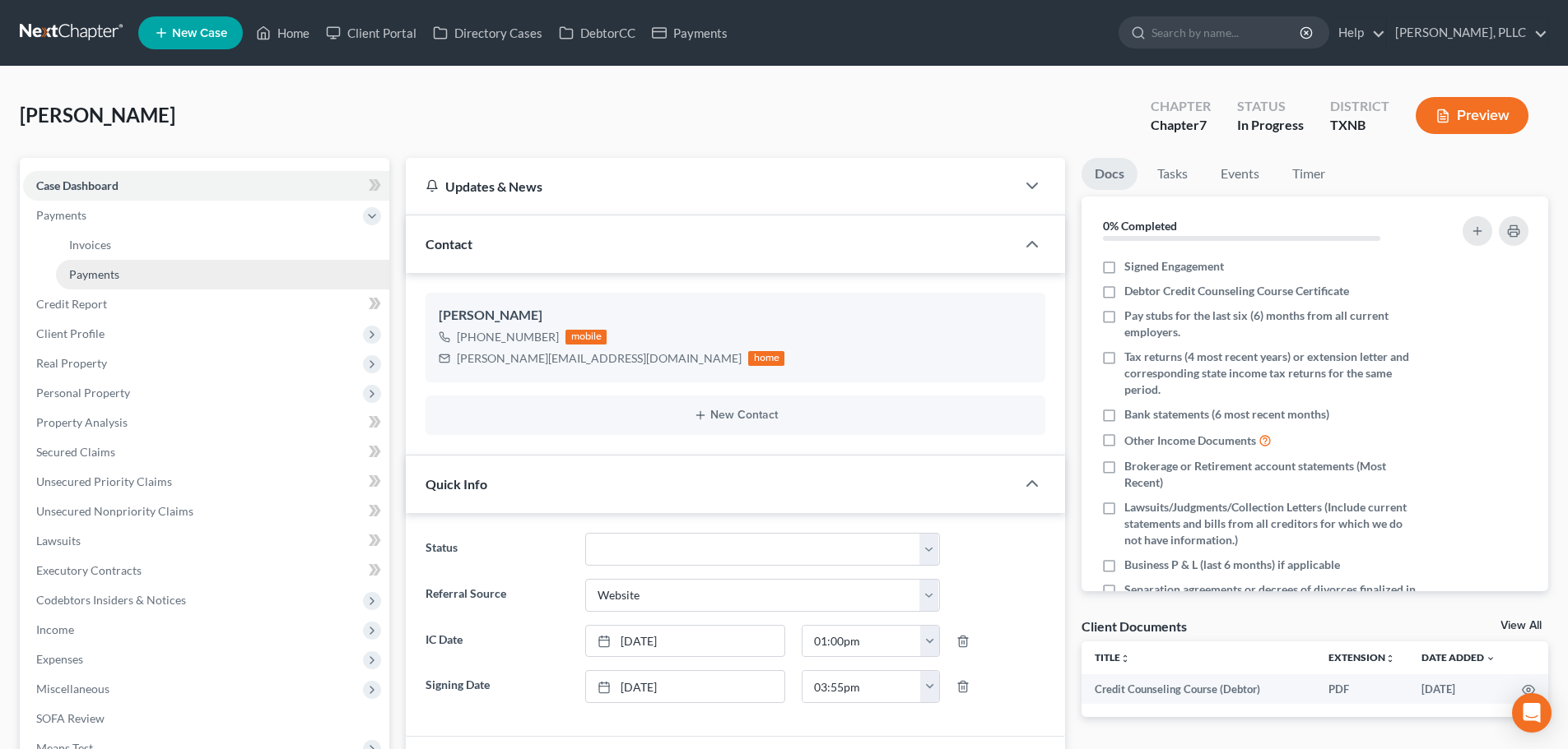
click at [97, 272] on span "Payments" at bounding box center [94, 274] width 50 height 14
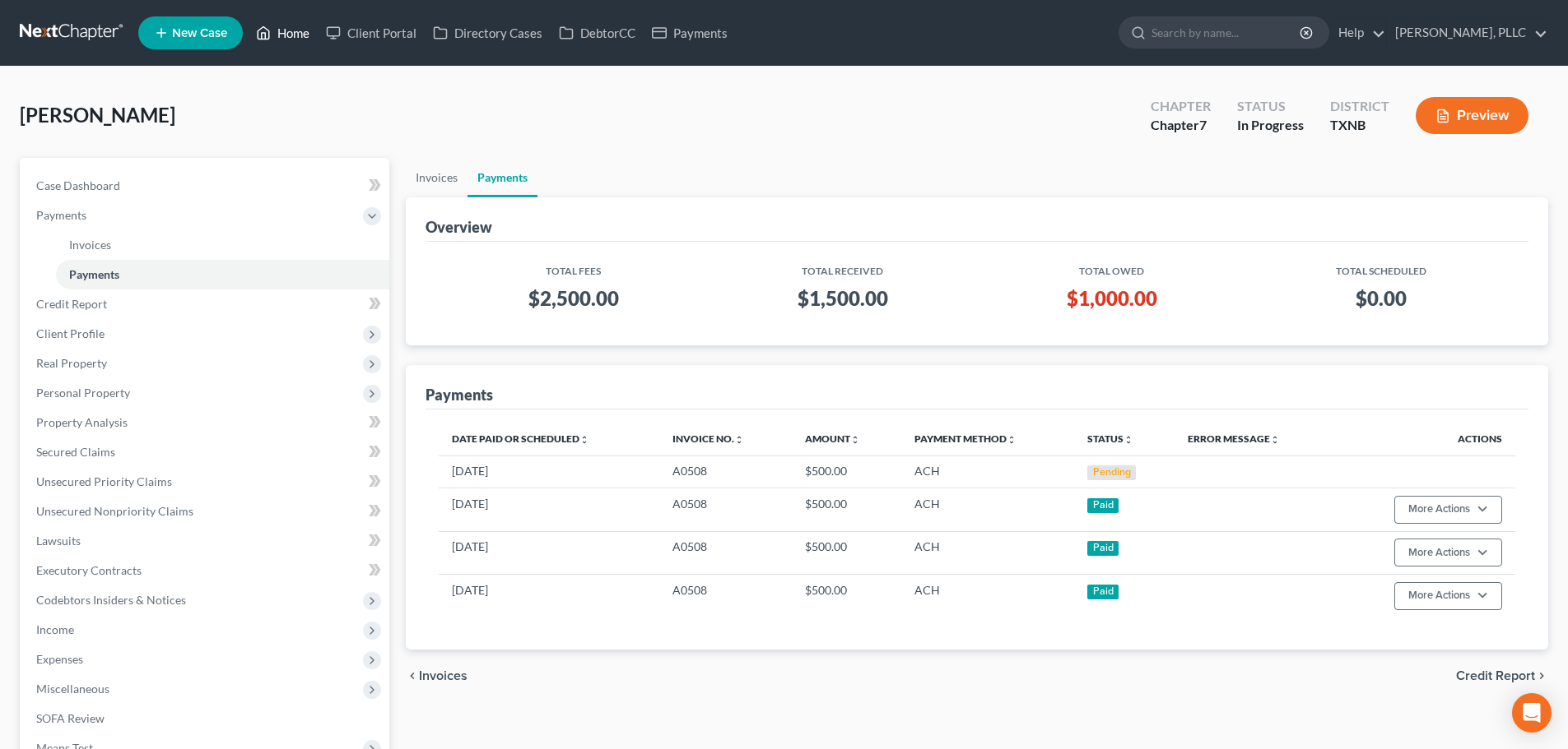
click at [282, 39] on link "Home" at bounding box center [282, 32] width 70 height 30
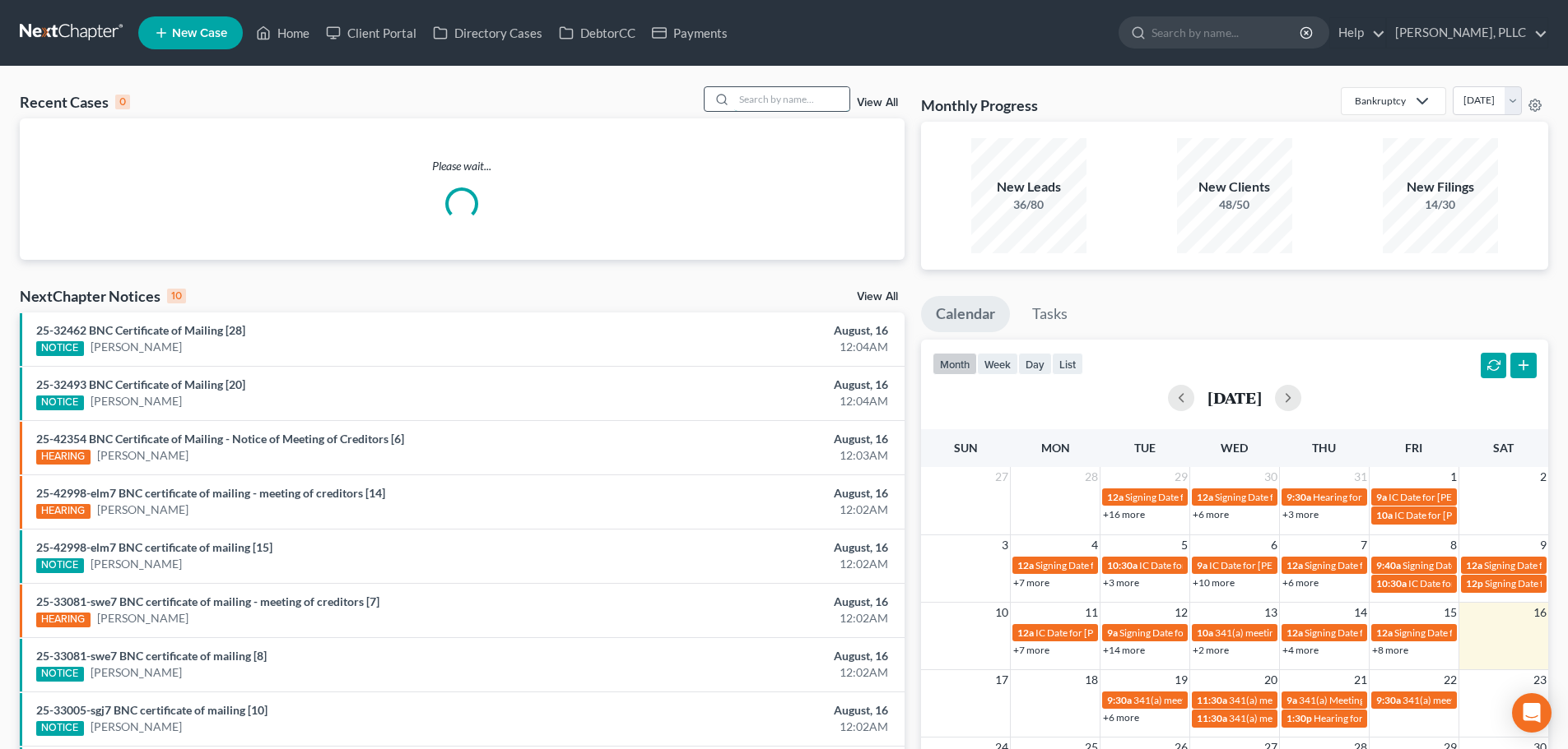
click at [753, 106] on input "search" at bounding box center [792, 99] width 116 height 24
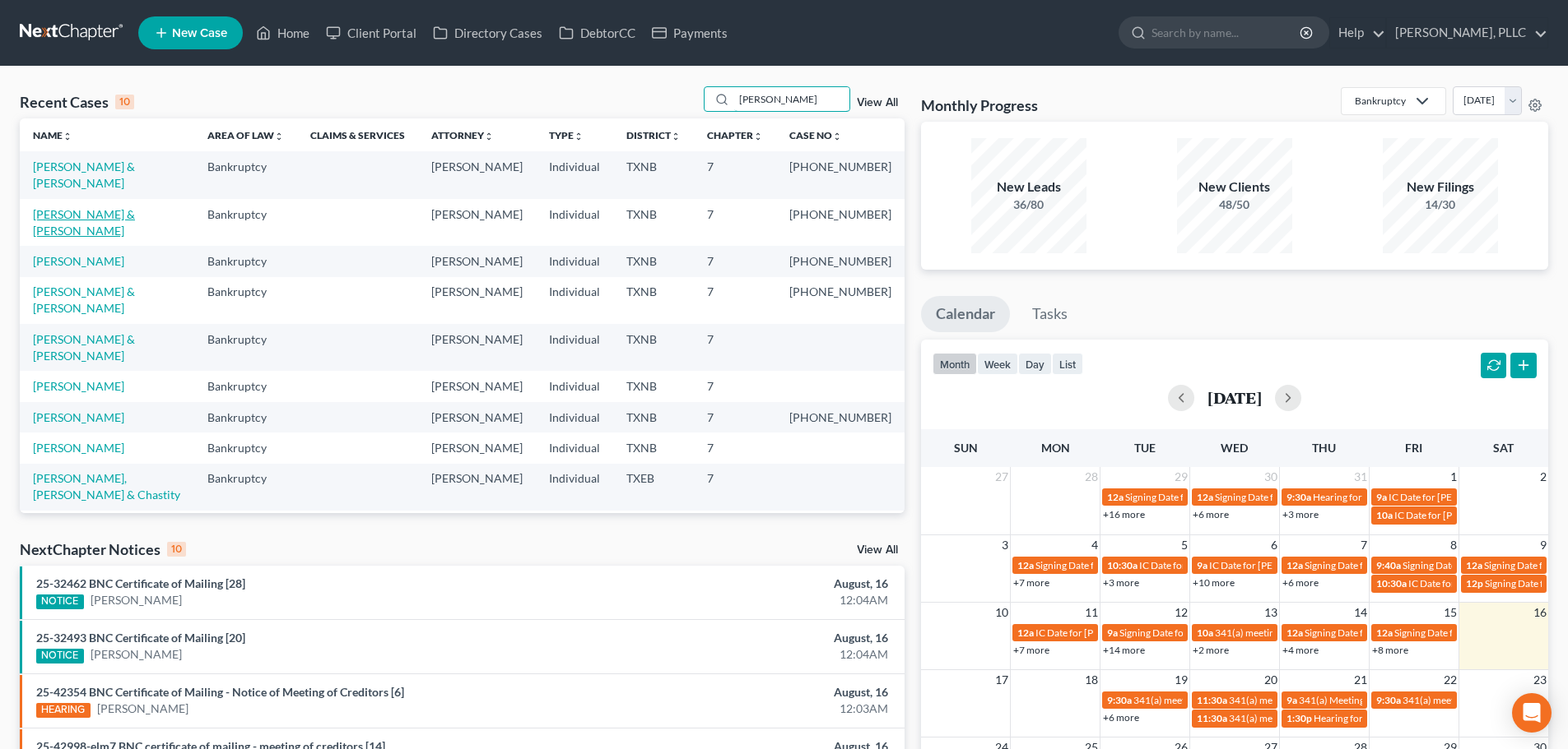
type input "[PERSON_NAME]"
click at [96, 207] on link "[PERSON_NAME] & [PERSON_NAME]" at bounding box center [84, 222] width 102 height 30
select select "4"
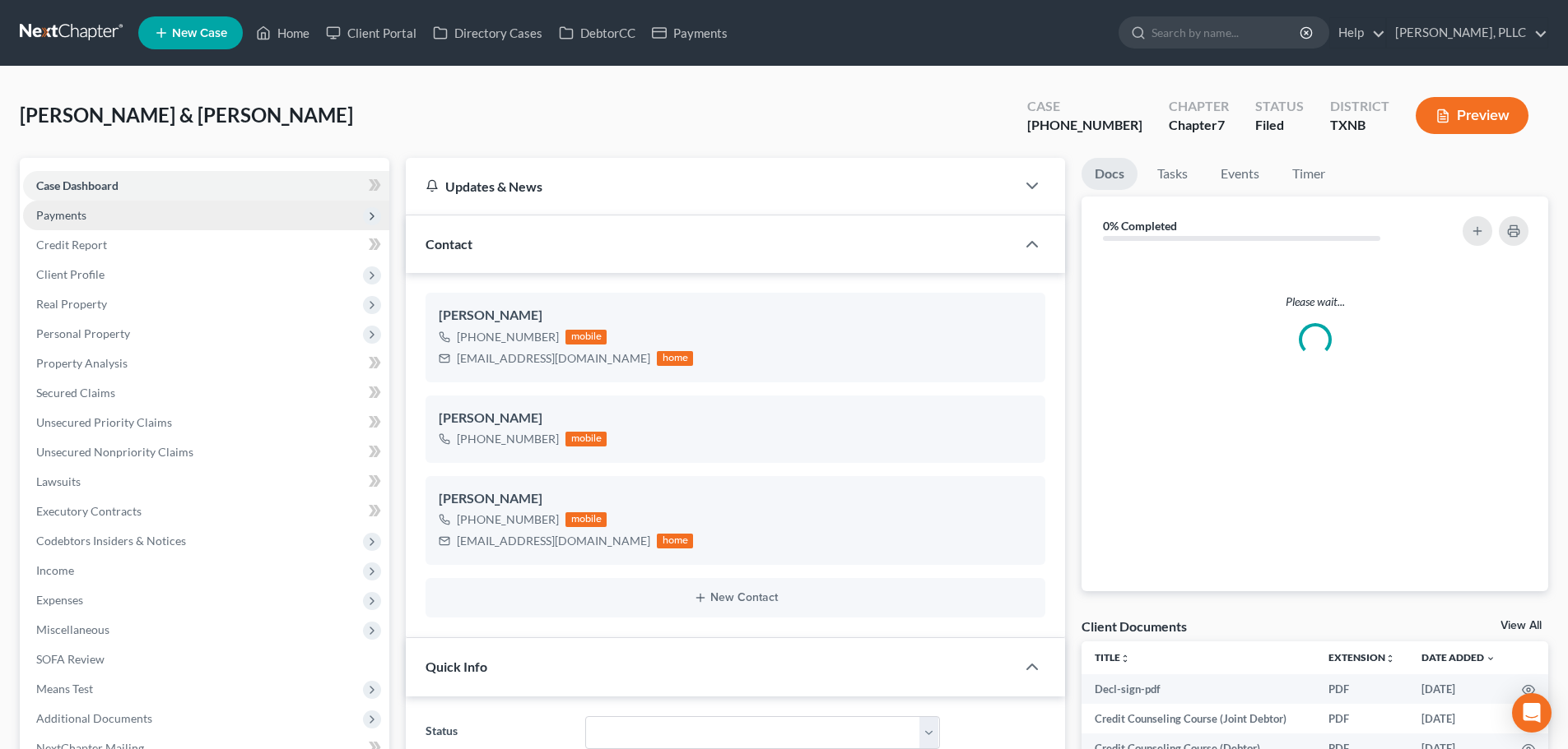
click at [75, 222] on span "Payments" at bounding box center [206, 215] width 367 height 30
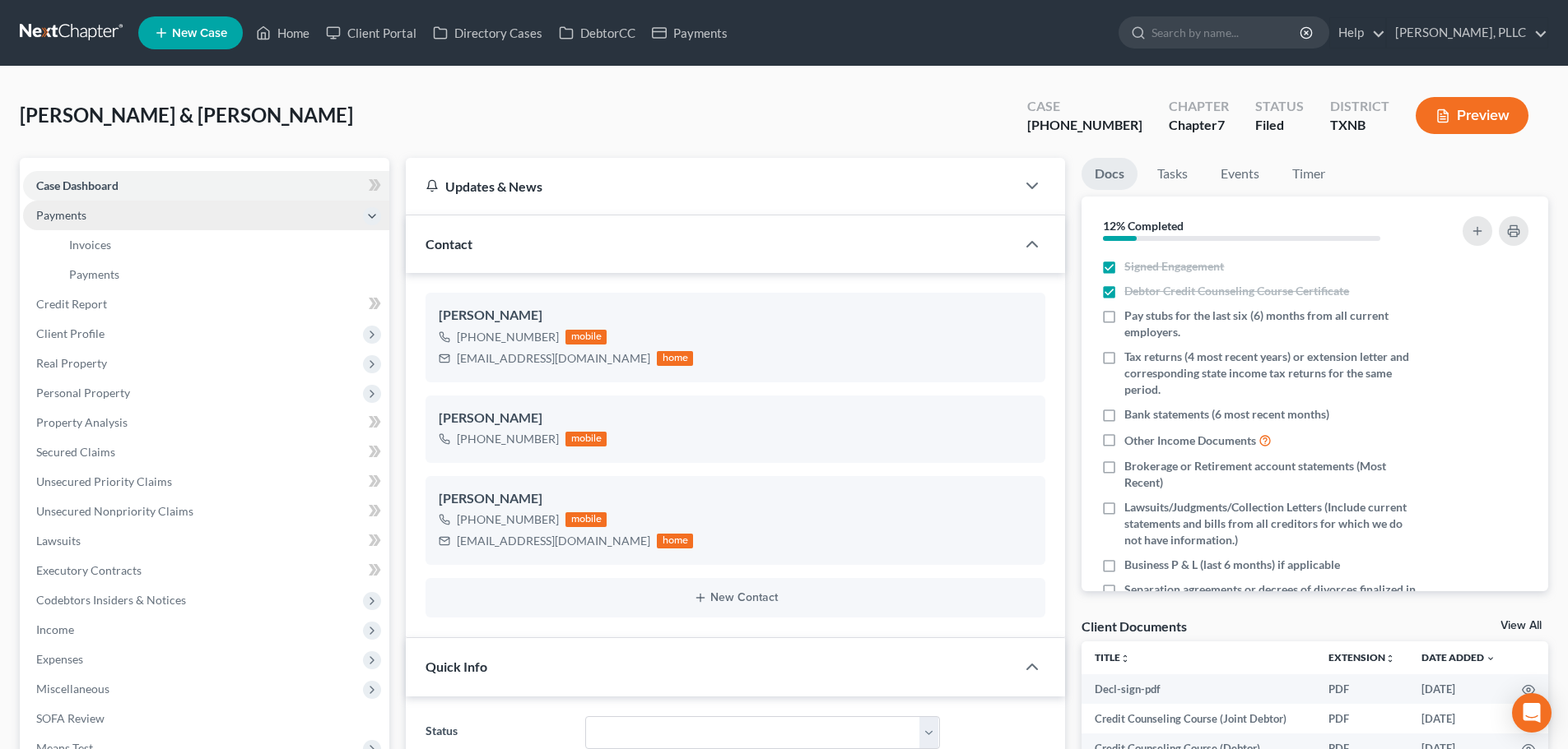
scroll to position [15114, 0]
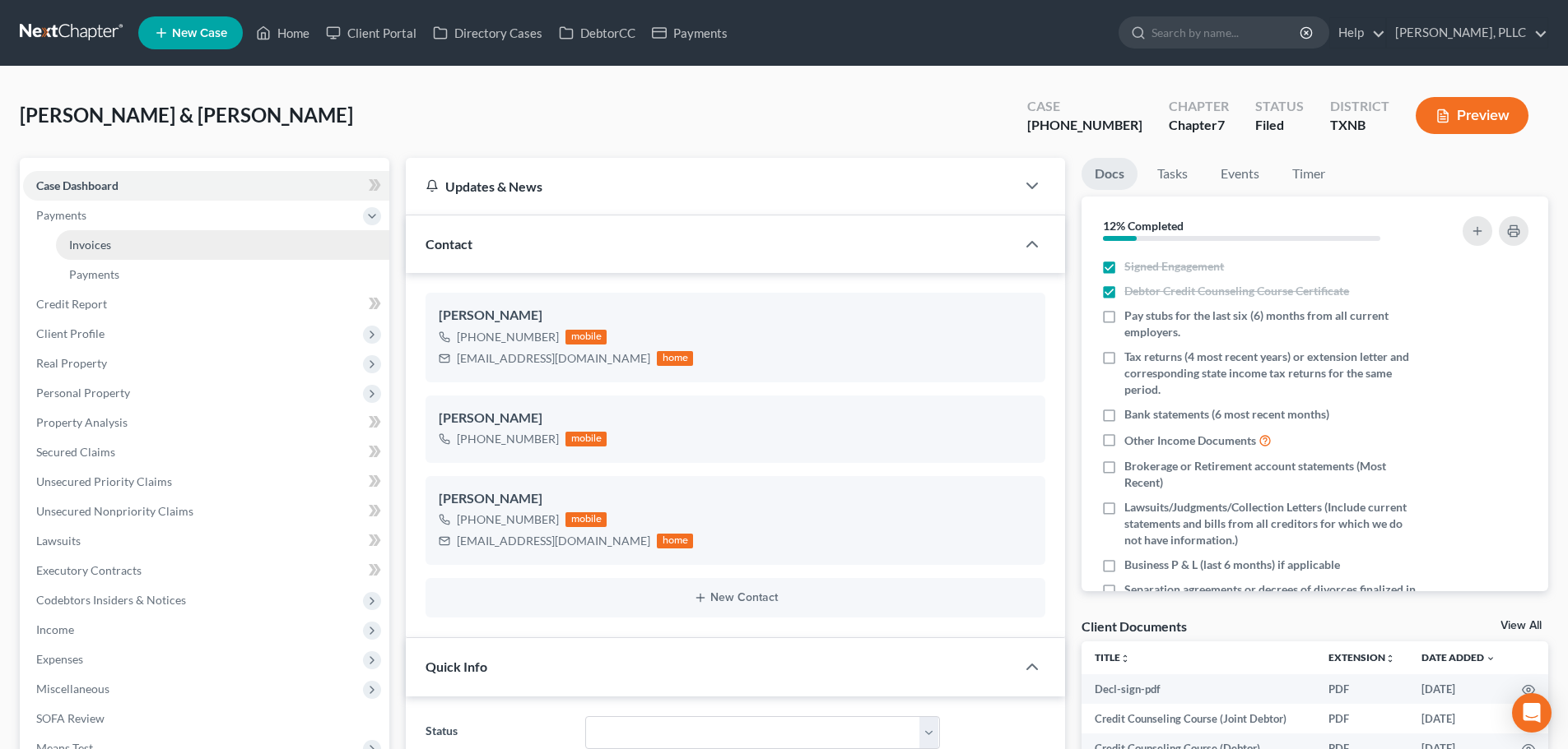
click at [85, 245] on span "Invoices" at bounding box center [90, 245] width 42 height 14
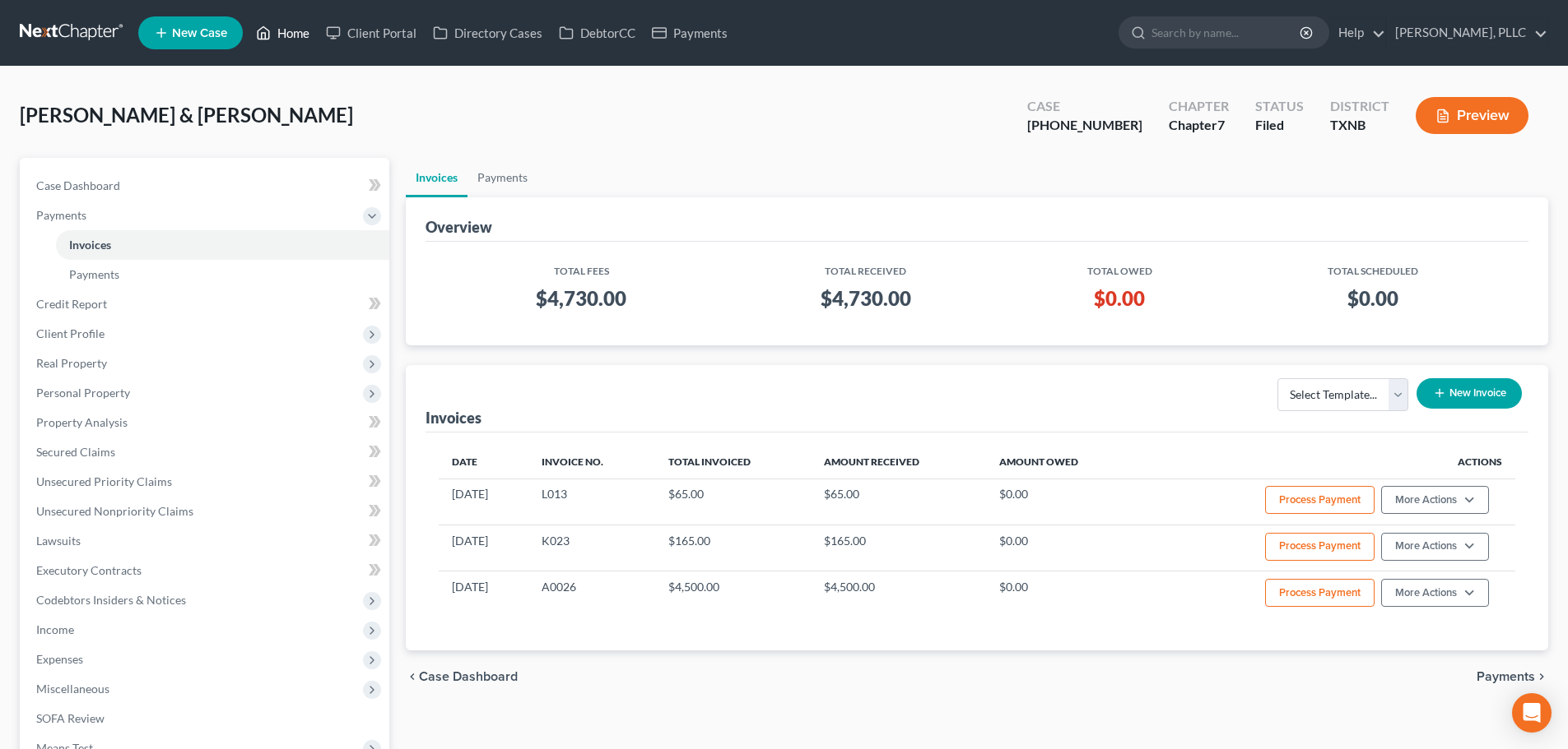
click at [289, 38] on link "Home" at bounding box center [282, 32] width 70 height 30
